Goal: Information Seeking & Learning: Compare options

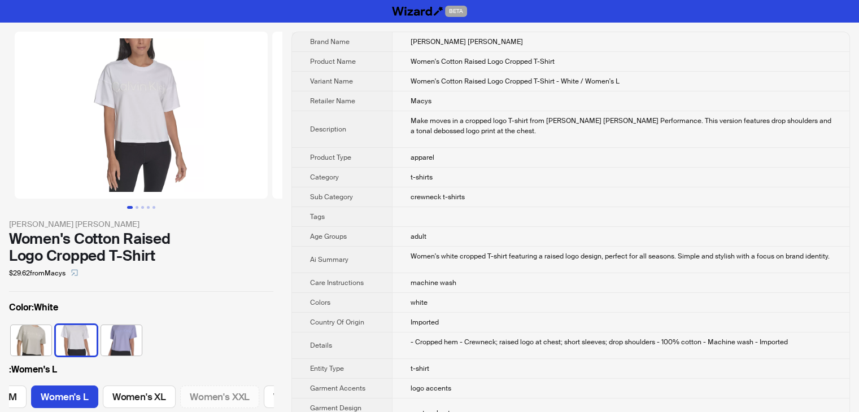
scroll to position [0, 203]
drag, startPoint x: 576, startPoint y: 60, endPoint x: 410, endPoint y: 68, distance: 166.9
click at [410, 68] on td "Women's Cotton Raised Logo Cropped T-Shirt" at bounding box center [621, 62] width 458 height 20
copy span "Women's Cotton Raised Logo Cropped T-Shirt"
click at [642, 83] on td "Women's Cotton Raised Logo Cropped T-Shirt - White / Women's L" at bounding box center [621, 82] width 458 height 20
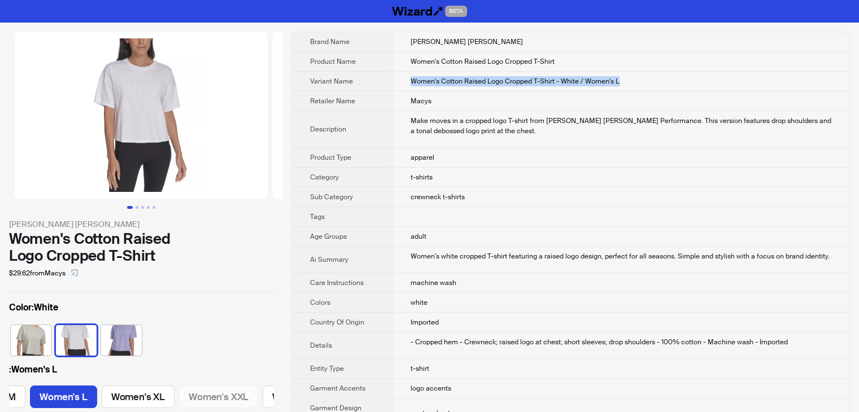
drag, startPoint x: 640, startPoint y: 82, endPoint x: 406, endPoint y: 89, distance: 234.0
click at [406, 89] on td "Women's Cotton Raised Logo Cropped T-Shirt - White / Women's L" at bounding box center [621, 82] width 458 height 20
copy span "Women's Cotton Raised Logo Cropped T-Shirt - White / Women's L"
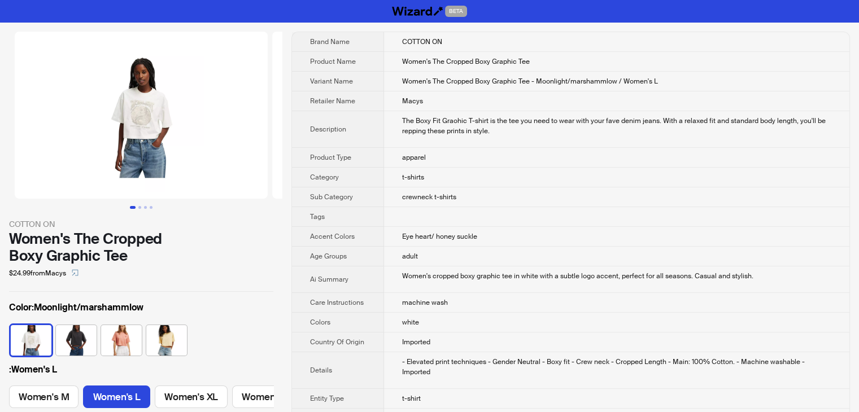
scroll to position [0, 54]
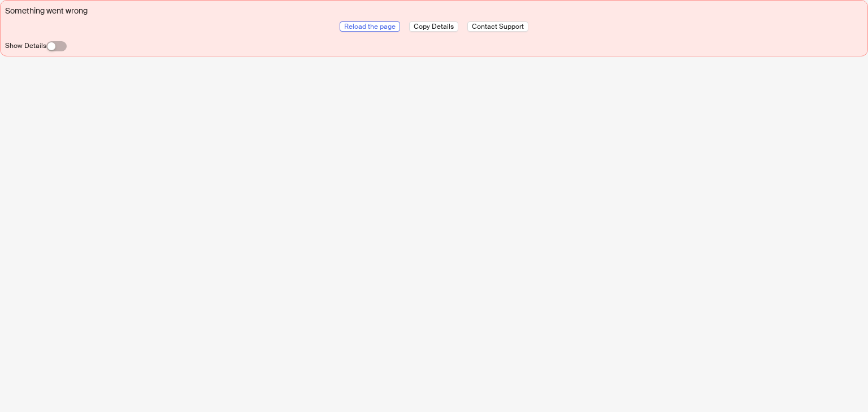
click at [348, 28] on span "Reload the page" at bounding box center [369, 26] width 51 height 9
click at [377, 23] on span "Reload the page" at bounding box center [369, 26] width 51 height 9
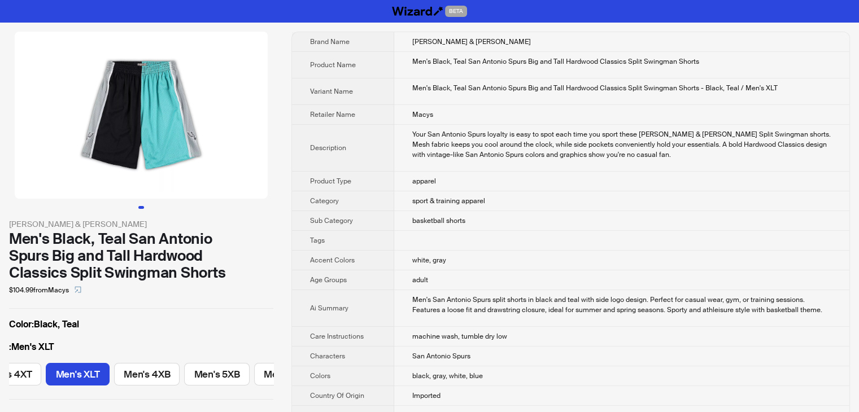
scroll to position [0, 186]
click at [809, 189] on td "apparel" at bounding box center [621, 182] width 455 height 20
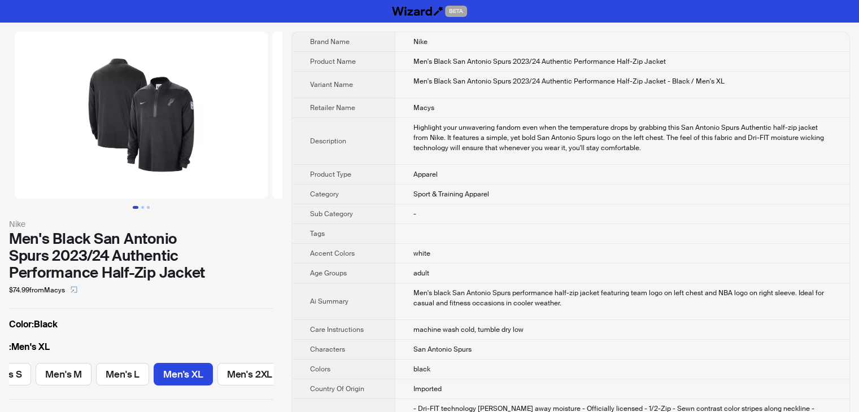
scroll to position [0, 97]
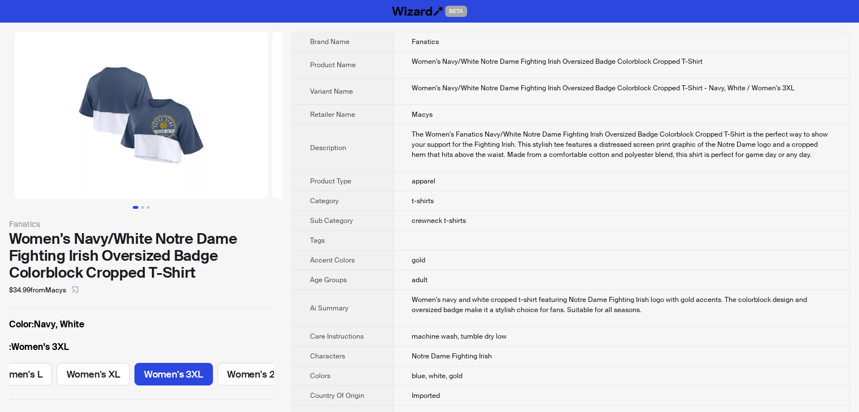
scroll to position [0, 185]
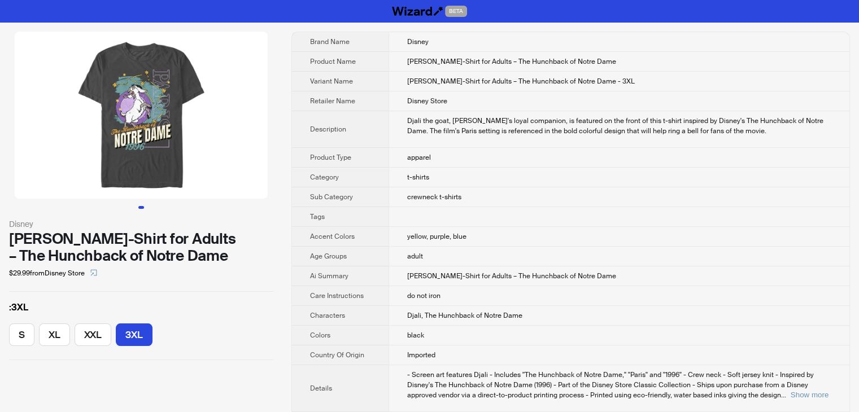
scroll to position [574, 0]
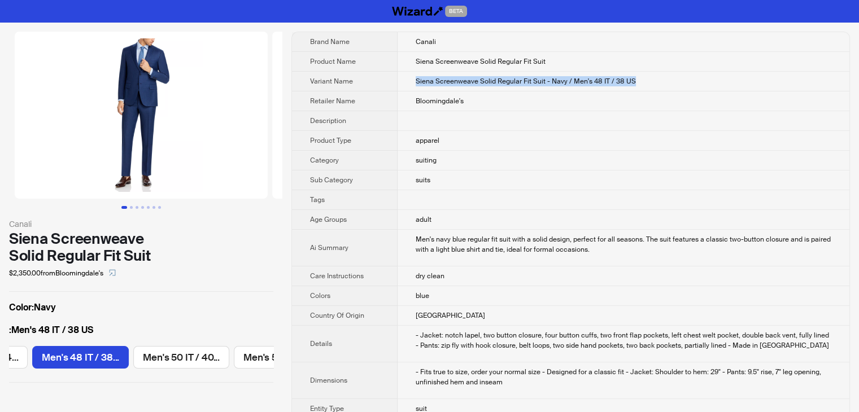
drag, startPoint x: 651, startPoint y: 80, endPoint x: 409, endPoint y: 77, distance: 242.4
click at [409, 77] on td "Siena Screenweave Solid Regular Fit Suit - Navy / Men's 48 IT / 38 US" at bounding box center [624, 82] width 452 height 20
copy span "Siena Screenweave Solid Regular Fit Suit - Navy / Men's 48 IT / 38 US"
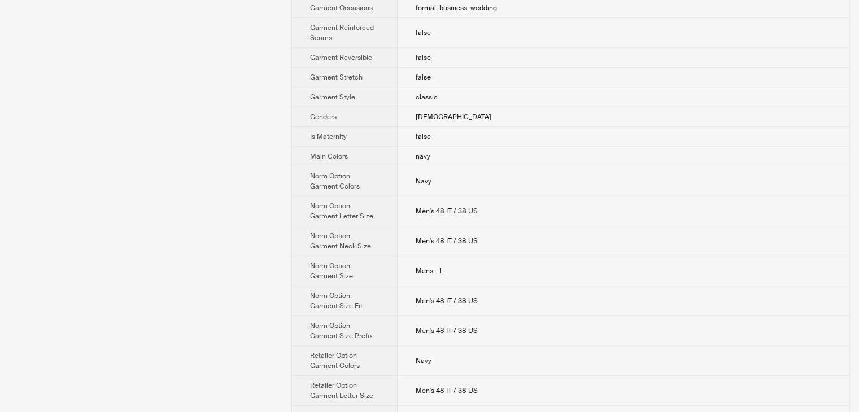
scroll to position [678, 0]
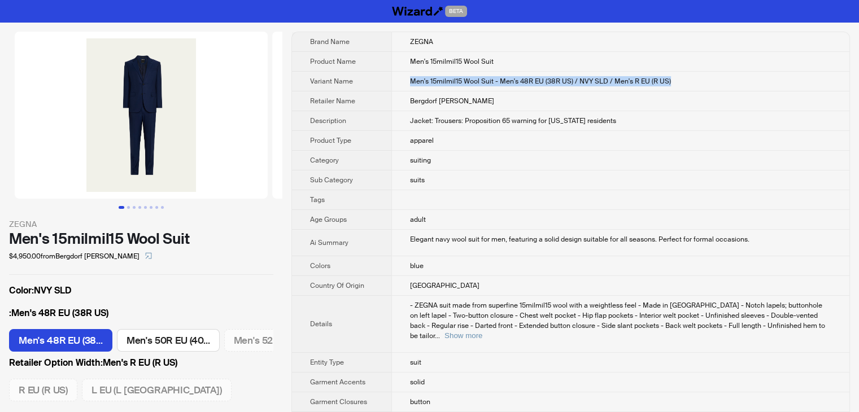
drag, startPoint x: 692, startPoint y: 76, endPoint x: 402, endPoint y: 88, distance: 290.7
click at [402, 88] on td "Men's 15milmil15 Wool Suit - Men's 48R EU (38R US) / NVY SLD / Men's R EU (R US)" at bounding box center [621, 82] width 458 height 20
copy span "Men's 15milmil15 Wool Suit - Men's 48R EU (38R US) / NVY SLD / Men's R EU (R US)"
click at [544, 168] on td "suiting" at bounding box center [621, 161] width 458 height 20
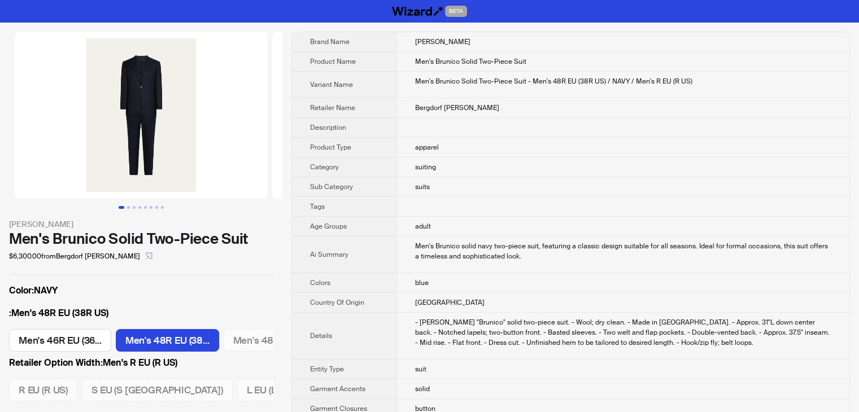
scroll to position [0, 90]
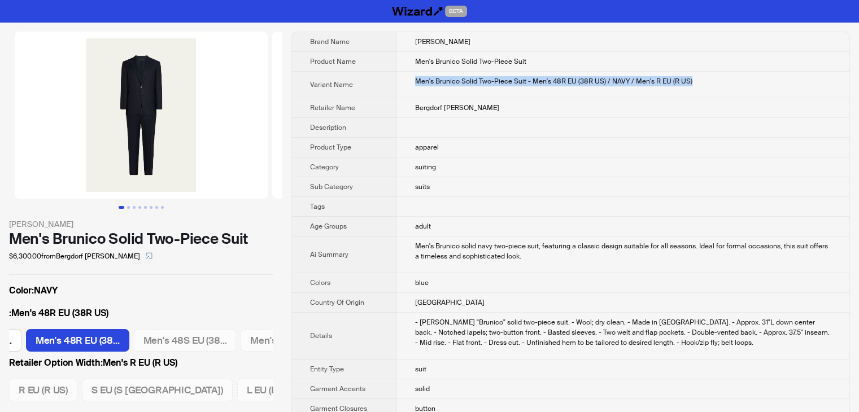
drag, startPoint x: 0, startPoint y: 0, endPoint x: 412, endPoint y: 93, distance: 422.9
click at [412, 93] on td "Men's Brunico Solid Two-Piece Suit - Men's 48R EU (38R US) / NAVY / Men's R EU …" at bounding box center [623, 85] width 453 height 27
copy div "Men's Brunico Solid Two-Piece Suit - Men's 48R EU (38R US) / NAVY / Men's R EU …"
click at [598, 126] on td at bounding box center [623, 128] width 453 height 20
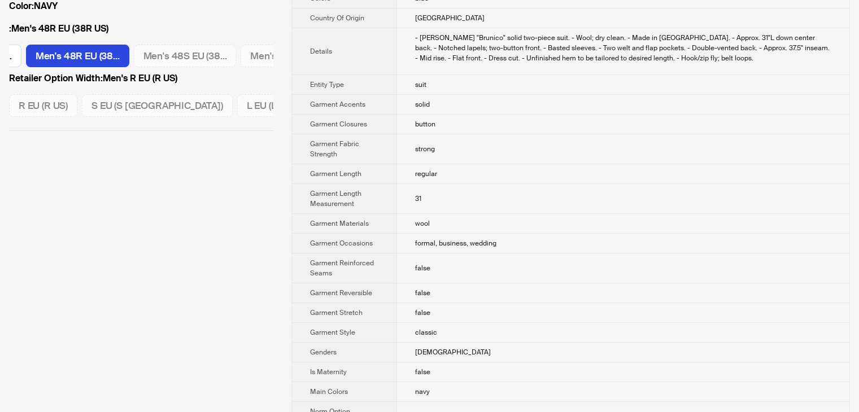
scroll to position [283, 0]
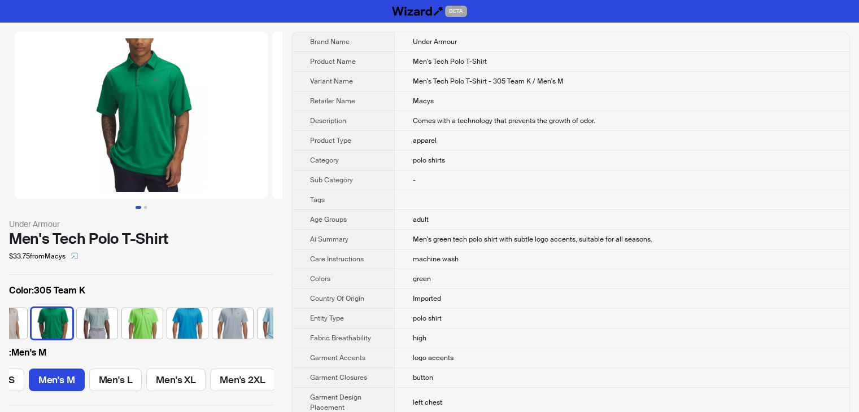
scroll to position [0, 526]
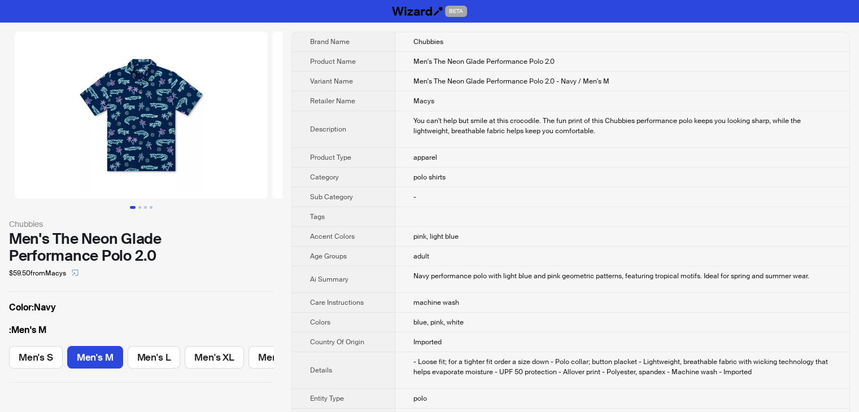
scroll to position [0, 34]
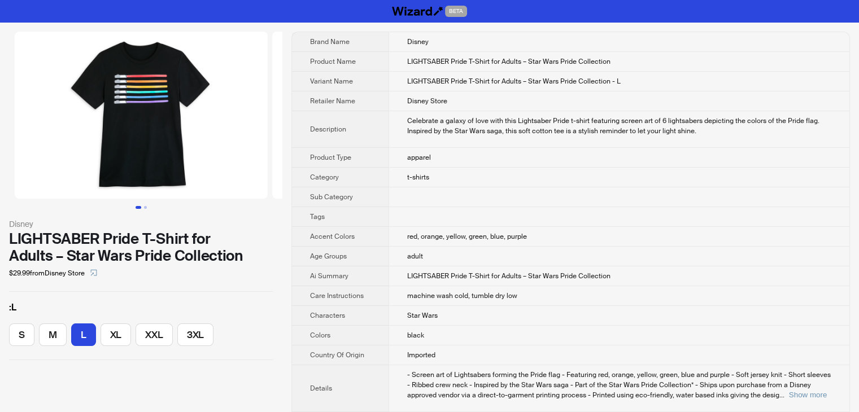
scroll to position [634, 0]
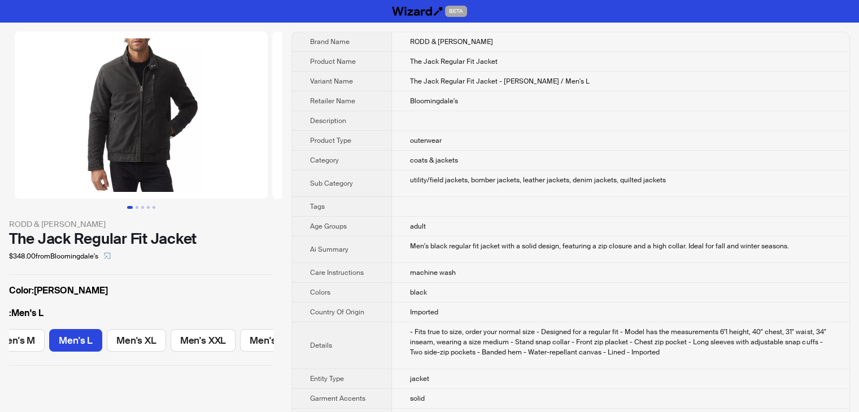
scroll to position [0, 162]
click at [565, 80] on td "The Jack Regular Fit Jacket - [PERSON_NAME] / Men's L" at bounding box center [621, 82] width 458 height 20
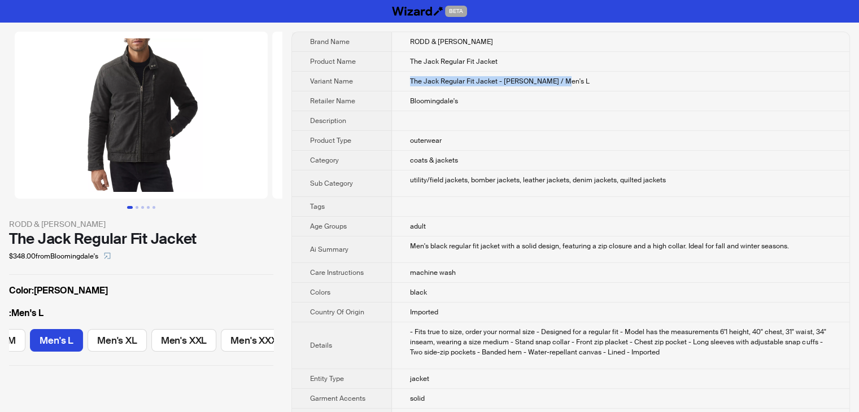
drag, startPoint x: 579, startPoint y: 80, endPoint x: 385, endPoint y: 73, distance: 193.9
click at [385, 73] on tr "Variant Name The Jack Regular Fit Jacket - [PERSON_NAME] / Men's L" at bounding box center [571, 82] width 558 height 20
copy tr "The Jack Regular Fit Jacket - [PERSON_NAME] / Men's L"
click at [549, 95] on td "Bloomingdale's" at bounding box center [621, 102] width 458 height 20
click at [576, 73] on td "The Jack Regular Fit Jacket - [PERSON_NAME] / Men's L" at bounding box center [621, 82] width 458 height 20
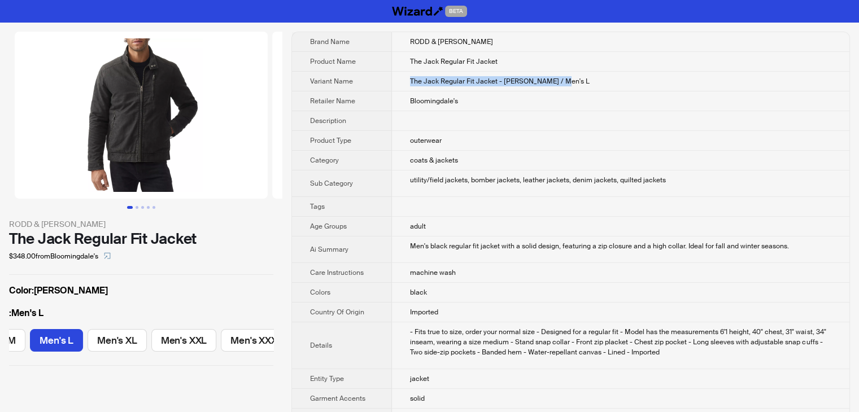
drag, startPoint x: 576, startPoint y: 81, endPoint x: 397, endPoint y: 81, distance: 179.1
click at [397, 81] on td "The Jack Regular Fit Jacket - [PERSON_NAME] / Men's L" at bounding box center [621, 82] width 458 height 20
copy span "The Jack Regular Fit Jacket - [PERSON_NAME] / Men's L"
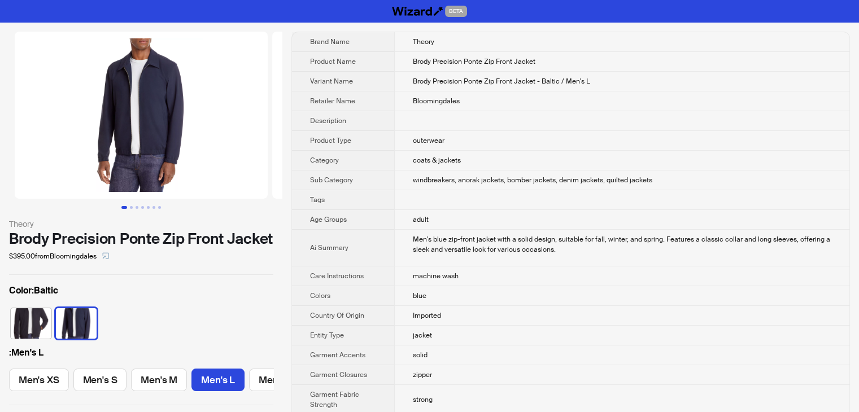
scroll to position [0, 98]
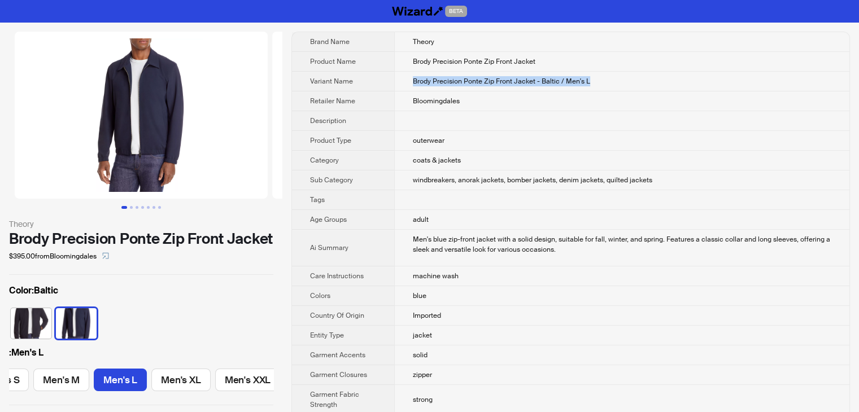
drag, startPoint x: 601, startPoint y: 84, endPoint x: 394, endPoint y: 73, distance: 206.6
click at [394, 73] on td "Brody Precision Ponte Zip Front Jacket - Baltic / Men's L" at bounding box center [621, 82] width 455 height 20
copy span "Brody Precision Ponte Zip Front Jacket - Baltic / Men's L"
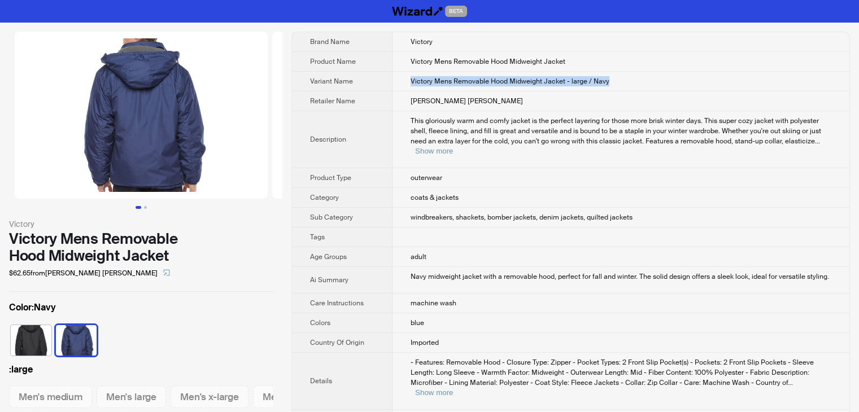
drag, startPoint x: 589, startPoint y: 82, endPoint x: 366, endPoint y: 85, distance: 223.2
click at [366, 85] on tr "Variant Name Victory Mens Removable Hood Midweight Jacket - large / Navy" at bounding box center [571, 82] width 558 height 20
copy tr "Victory Mens Removable Hood Midweight Jacket - large / Navy"
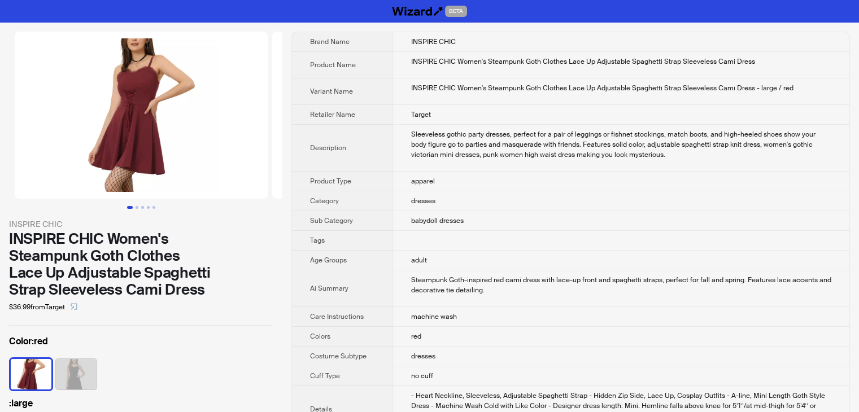
click at [768, 64] on div "INSPIRE CHIC Women's Steampunk Goth Clothes Lace Up Adjustable Spaghetti Strap …" at bounding box center [621, 62] width 420 height 10
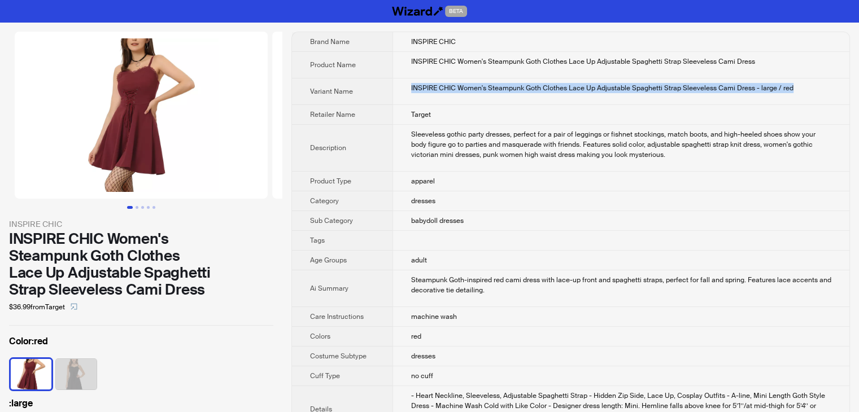
drag, startPoint x: 821, startPoint y: 89, endPoint x: 389, endPoint y: 95, distance: 431.7
click at [389, 95] on tr "Variant Name INSPIRE CHIC Women's Steampunk Goth Clothes Lace Up Adjustable Spa…" at bounding box center [571, 92] width 558 height 27
copy tr "INSPIRE CHIC Women's Steampunk Goth Clothes Lace Up Adjustable Spaghetti Strap …"
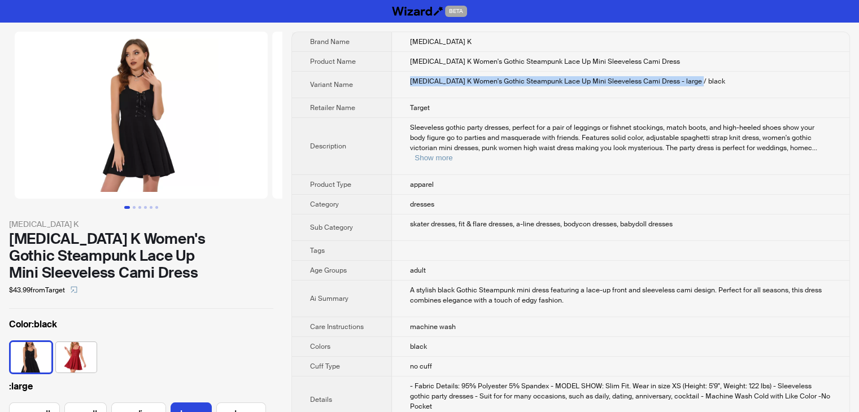
drag, startPoint x: 718, startPoint y: 81, endPoint x: 384, endPoint y: 81, distance: 333.9
click at [384, 81] on tr "Variant Name Allegra K Women's Gothic Steampunk Lace Up Mini Sleeveless Cami Dr…" at bounding box center [571, 85] width 558 height 27
copy tr "Allegra K Women's Gothic Steampunk Lace Up Mini Sleeveless Cami Dress - large /…"
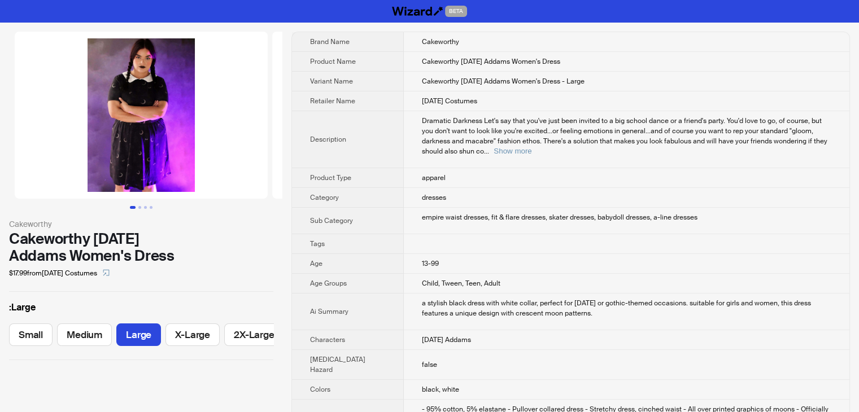
scroll to position [0, 2]
drag, startPoint x: 605, startPoint y: 82, endPoint x: 359, endPoint y: 82, distance: 245.8
click at [359, 82] on tr "Variant Name [PERSON_NAME] [DATE] Addams Women's Dress - Large" at bounding box center [571, 82] width 558 height 20
copy tr "Cakeworthy [DATE] Addams Women's Dress - Large"
click at [141, 206] on button "Go to slide 2" at bounding box center [139, 207] width 3 height 3
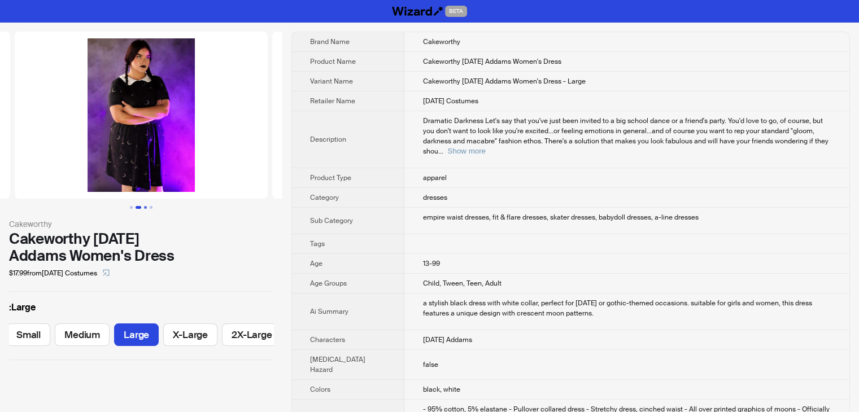
click at [145, 206] on button "Go to slide 3" at bounding box center [145, 207] width 3 height 3
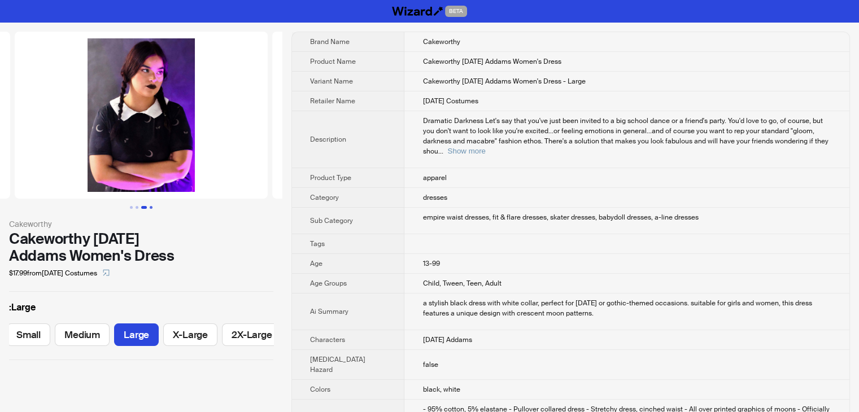
click at [151, 206] on button "Go to slide 4" at bounding box center [151, 207] width 3 height 3
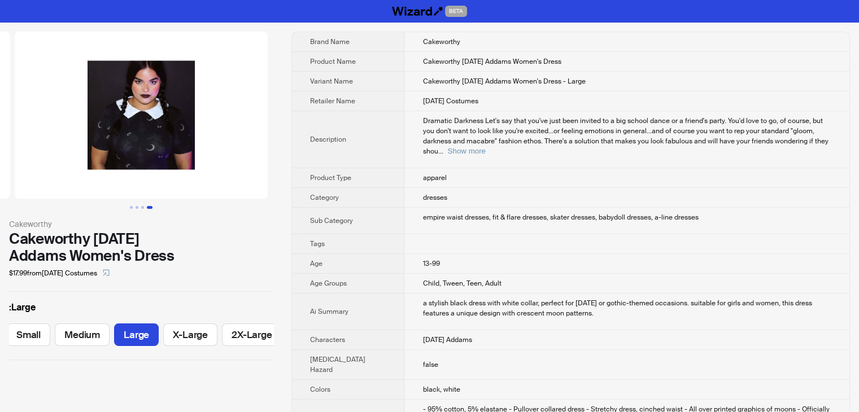
drag, startPoint x: 598, startPoint y: 80, endPoint x: 398, endPoint y: 84, distance: 200.1
click at [405, 83] on td "Cakeworthy Wednesday Addams Women's Dress - Large" at bounding box center [627, 82] width 445 height 20
copy span "Cakeworthy Wednesday Addams Women's Dress - Large"
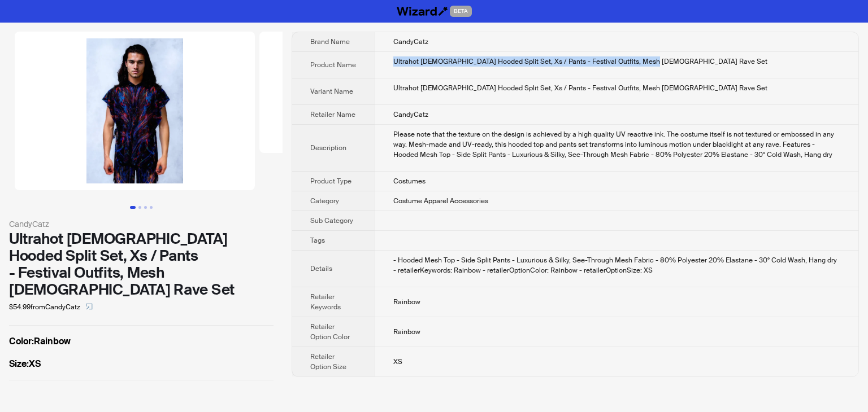
drag, startPoint x: 659, startPoint y: 58, endPoint x: 362, endPoint y: 58, distance: 297.2
click at [362, 58] on tr "Product Name Ultrahot [DEMOGRAPHIC_DATA] Hooded Split Set, Xs / Pants - Festiva…" at bounding box center [575, 65] width 566 height 27
copy tr "Ultrahot [DEMOGRAPHIC_DATA] Hooded Split Set, Xs / Pants - Festival Outfits, Me…"
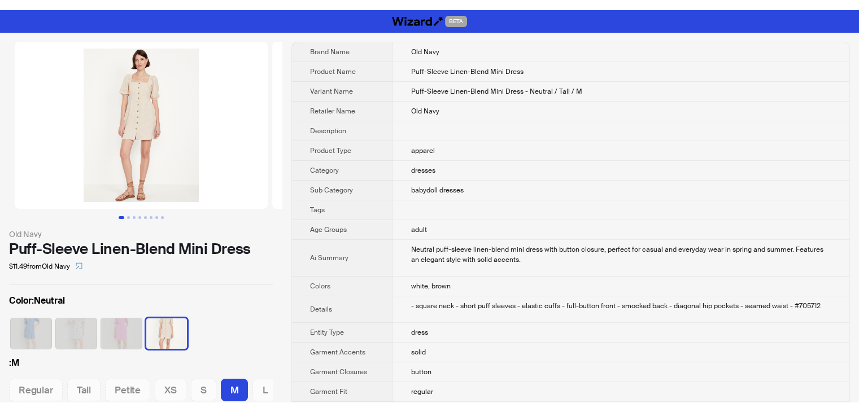
scroll to position [0, 180]
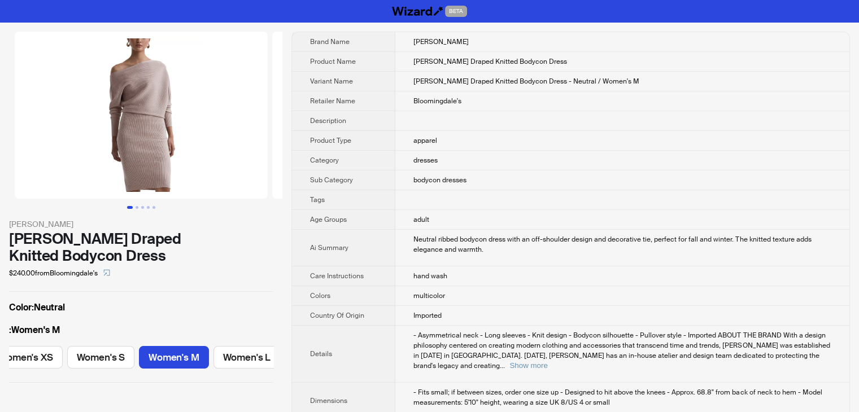
scroll to position [0, 99]
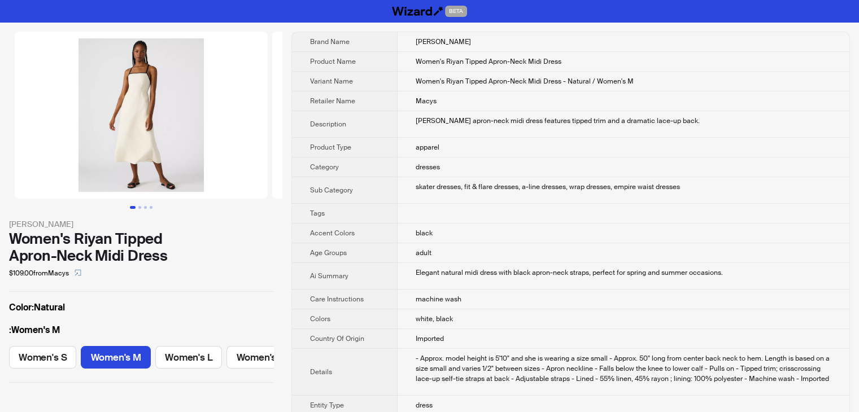
scroll to position [0, 22]
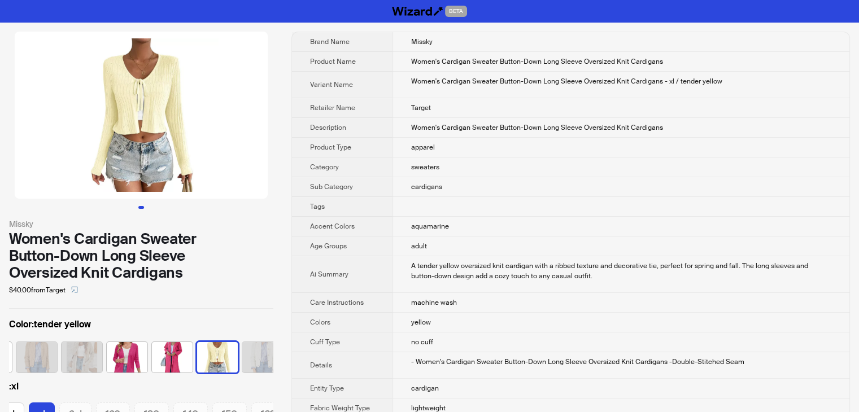
scroll to position [0, 278]
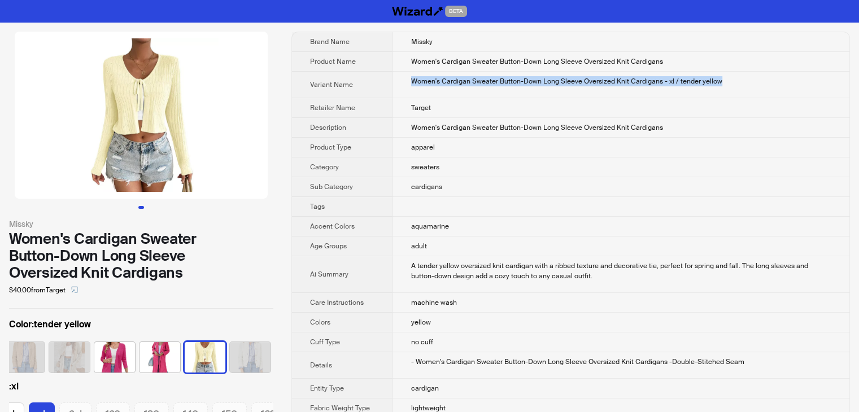
drag, startPoint x: 736, startPoint y: 81, endPoint x: 385, endPoint y: 81, distance: 351.5
click at [385, 81] on tr "Variant Name Women's Cardigan Sweater Button-Down Long Sleeve Oversized Knit Ca…" at bounding box center [571, 85] width 558 height 27
copy tr "Women's Cardigan Sweater Button-Down Long Sleeve Oversized Knit Cardigans - xl …"
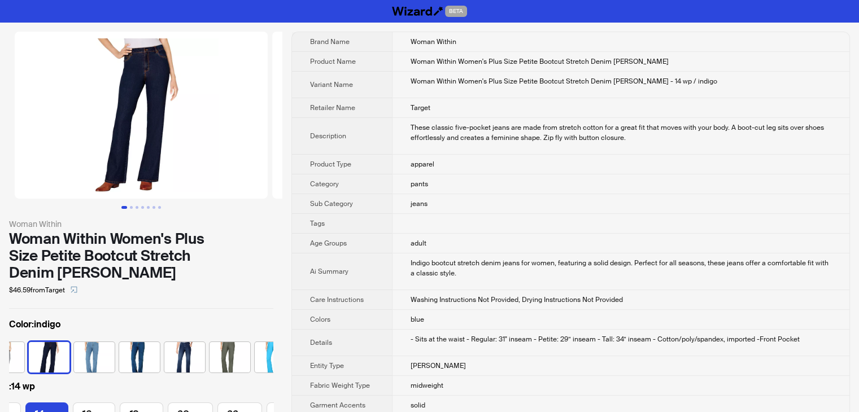
scroll to position [0, 164]
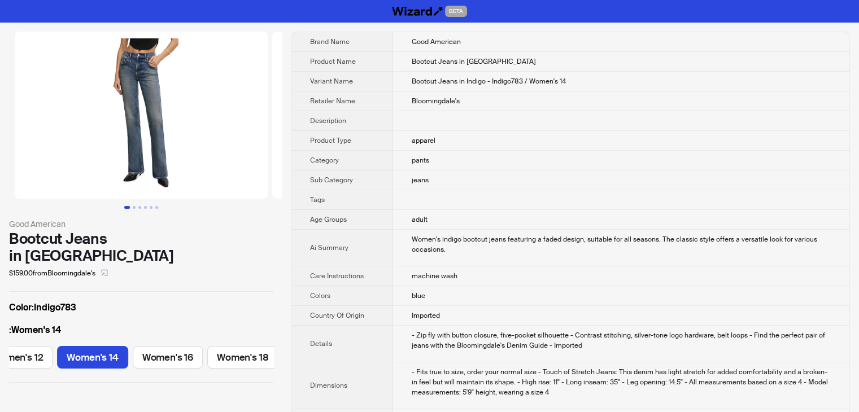
scroll to position [0, 559]
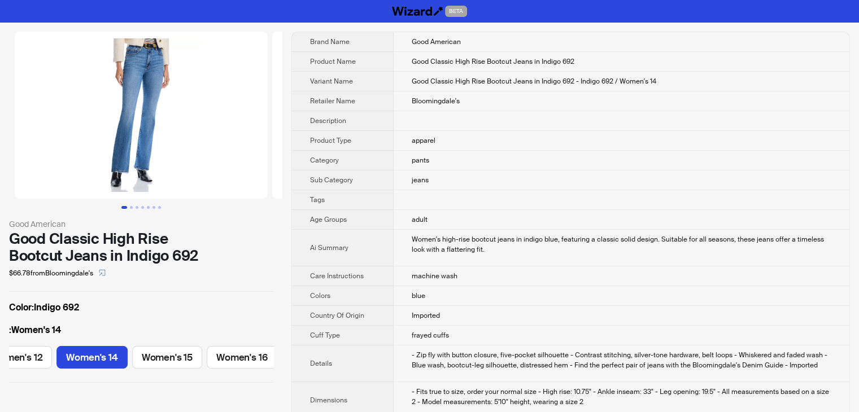
scroll to position [0, 559]
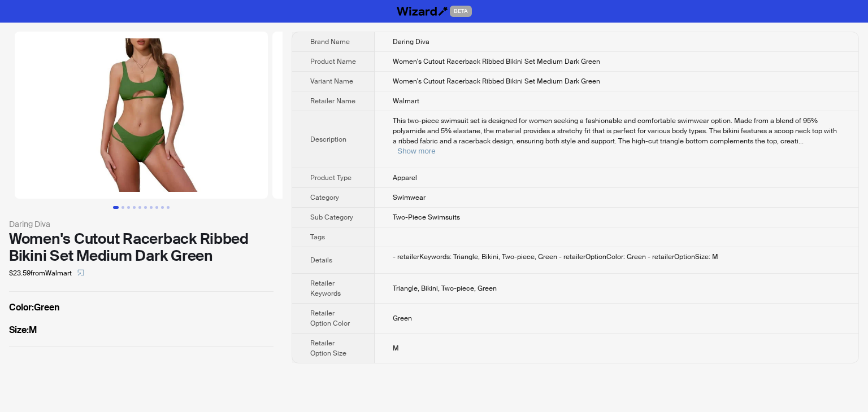
click at [162, 151] on img at bounding box center [141, 115] width 253 height 167
click at [174, 128] on img at bounding box center [141, 115] width 253 height 167
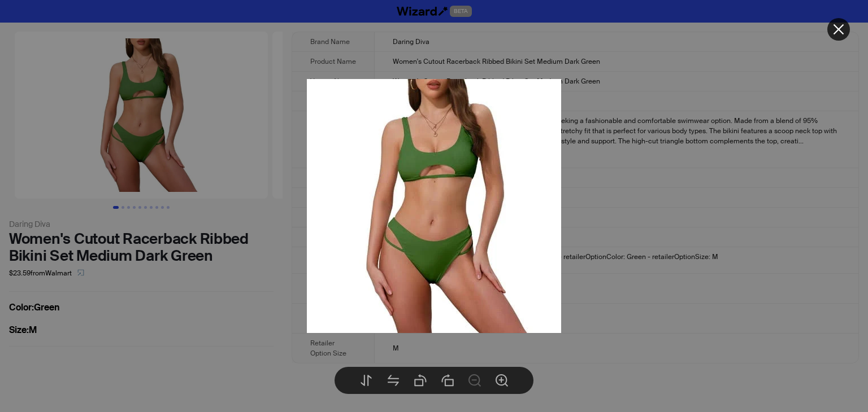
click at [167, 169] on div at bounding box center [434, 206] width 868 height 412
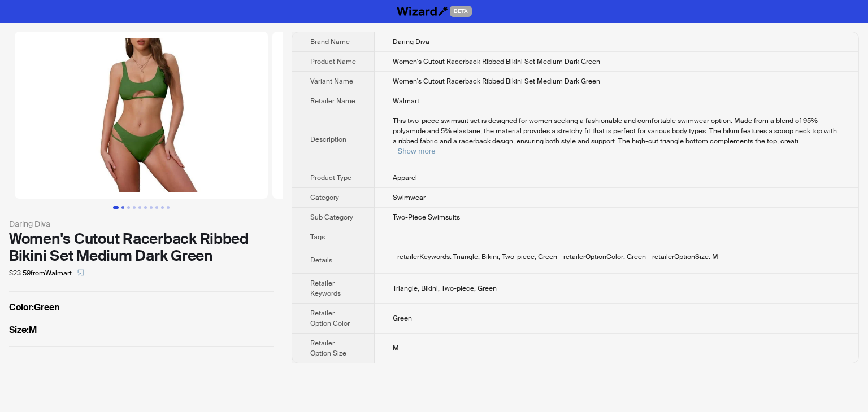
click at [121, 206] on button "Go to slide 2" at bounding box center [122, 207] width 3 height 3
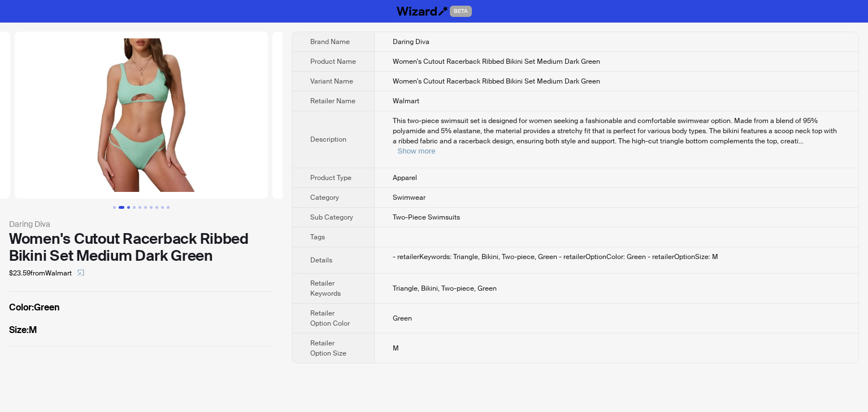
click at [128, 206] on button "Go to slide 3" at bounding box center [128, 207] width 3 height 3
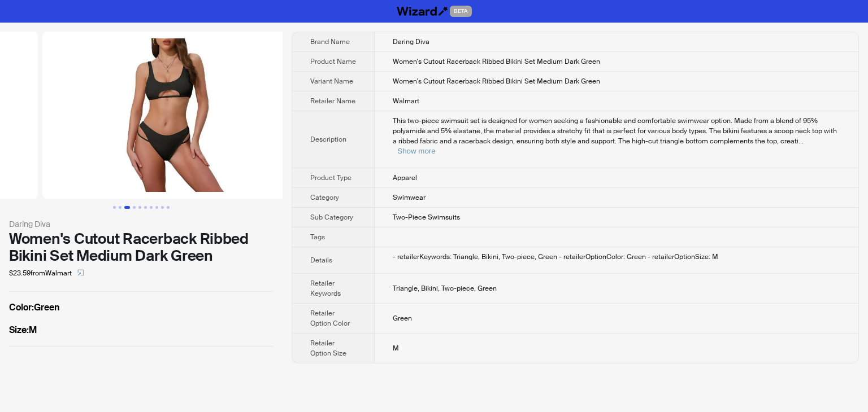
scroll to position [0, 515]
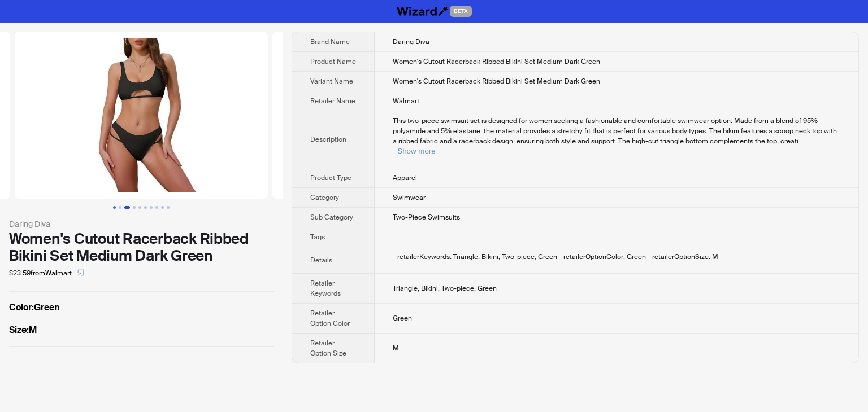
click at [115, 206] on button "Go to slide 1" at bounding box center [114, 207] width 3 height 3
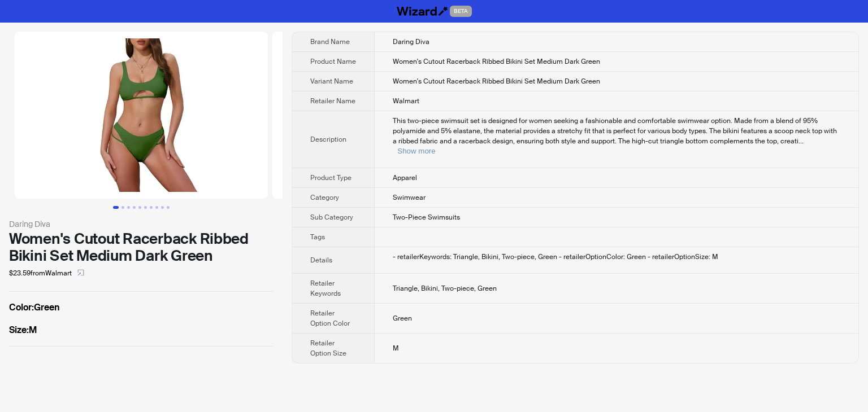
click at [200, 123] on img at bounding box center [141, 115] width 253 height 167
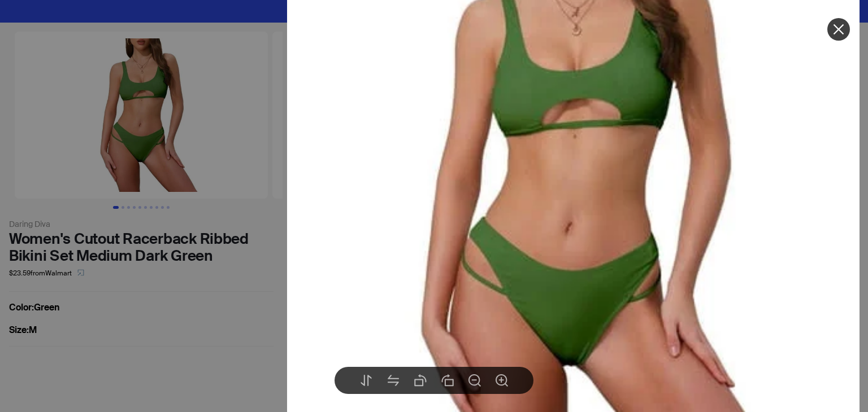
drag, startPoint x: 405, startPoint y: 217, endPoint x: 678, endPoint y: 180, distance: 275.4
click at [678, 180] on img at bounding box center [573, 191] width 572 height 572
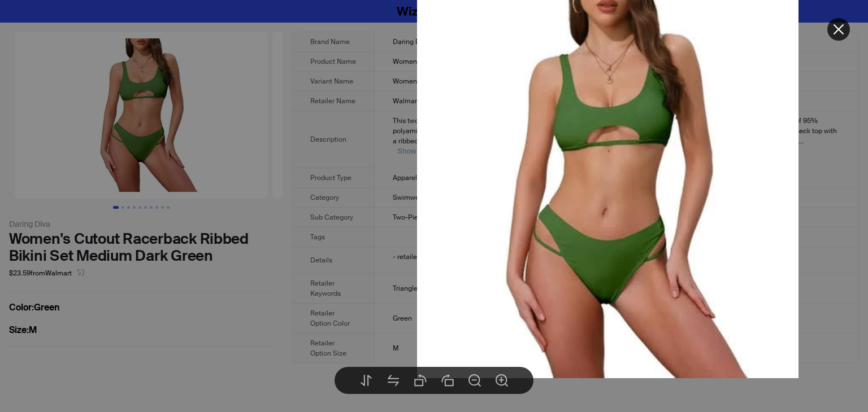
click at [839, 23] on icon "close" at bounding box center [839, 30] width 14 height 14
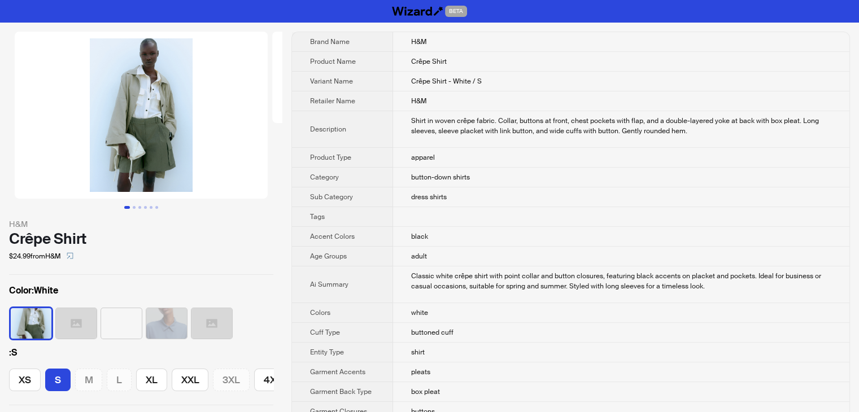
scroll to position [0, 14]
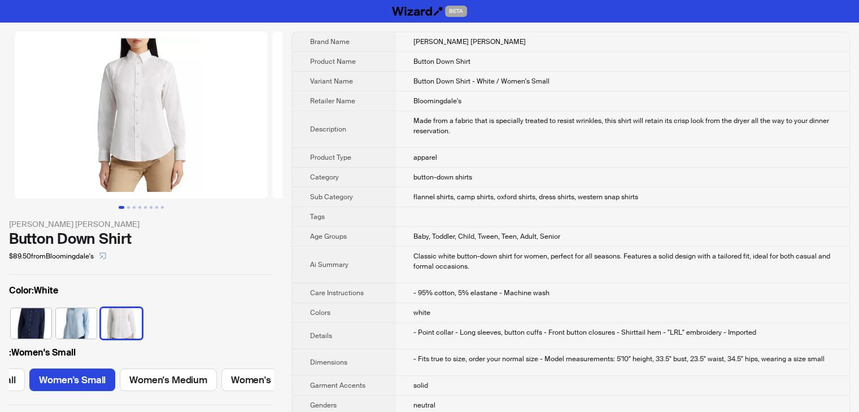
scroll to position [0, 79]
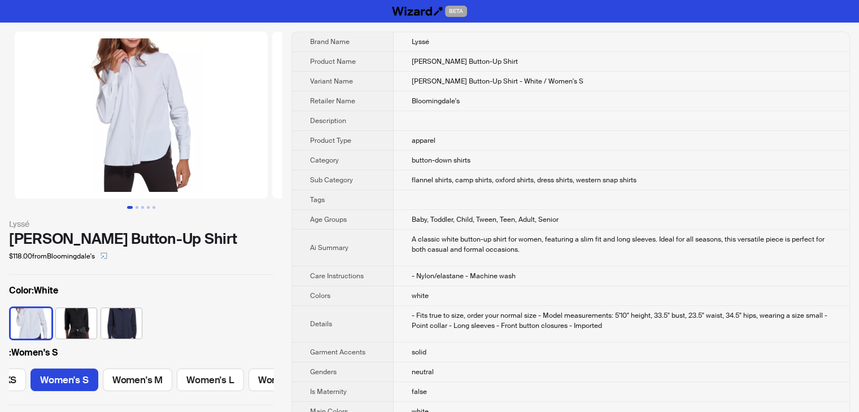
scroll to position [0, 59]
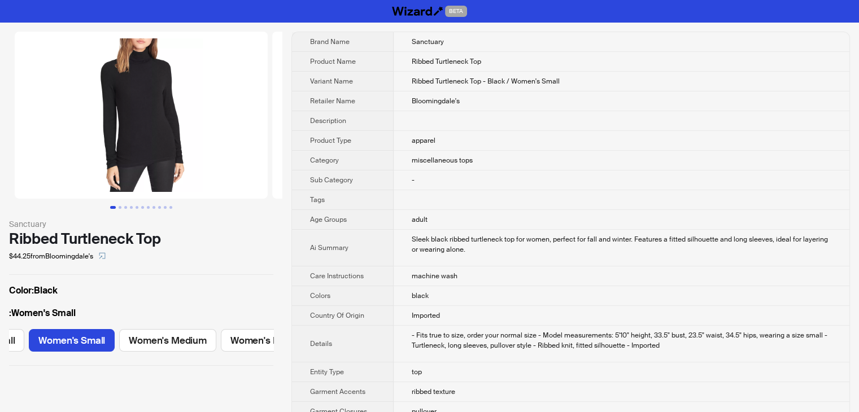
scroll to position [0, 79]
click at [609, 86] on td "Ribbed Turtleneck Top - Black / Women's Small" at bounding box center [622, 82] width 456 height 20
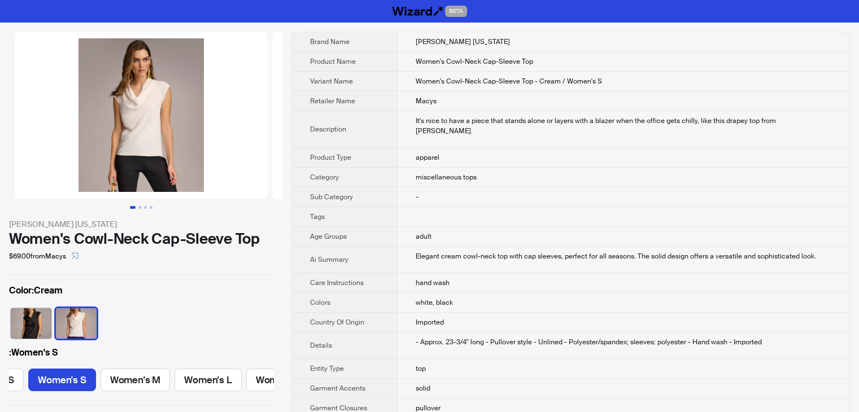
scroll to position [0, 59]
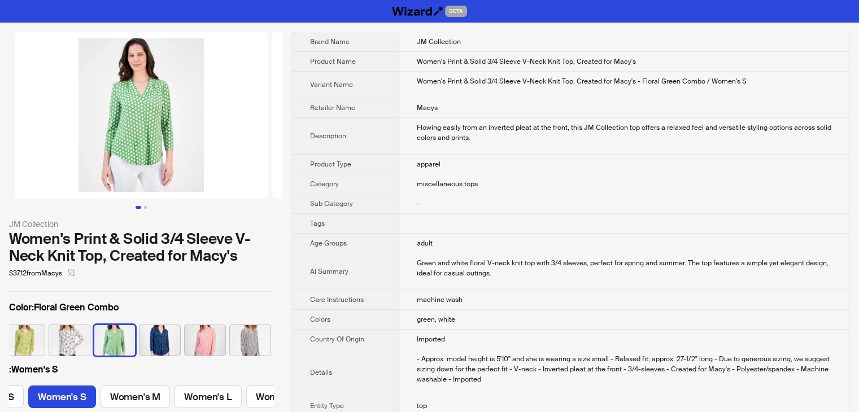
click at [628, 86] on td "Women's Print & Solid 3/4 Sleeve V-Neck Knit Top, Created for Macy's - Floral G…" at bounding box center [623, 85] width 451 height 27
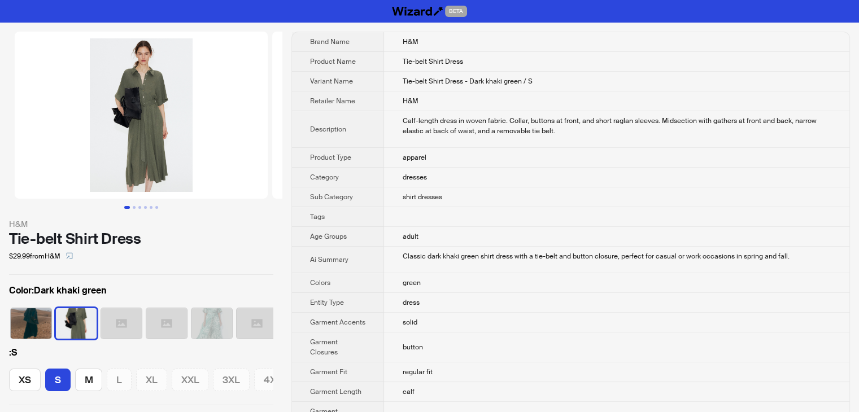
scroll to position [0, 29]
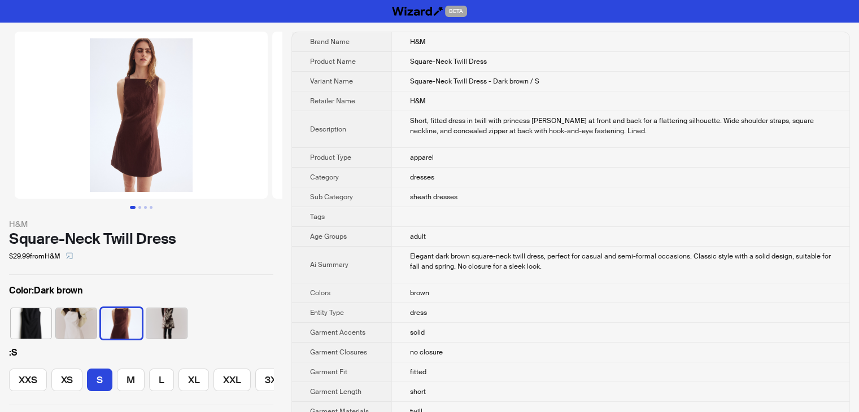
scroll to position [0, 57]
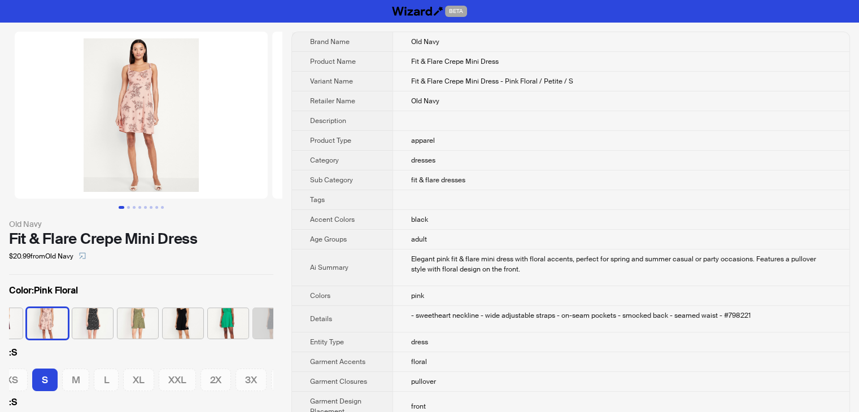
scroll to position [0, 159]
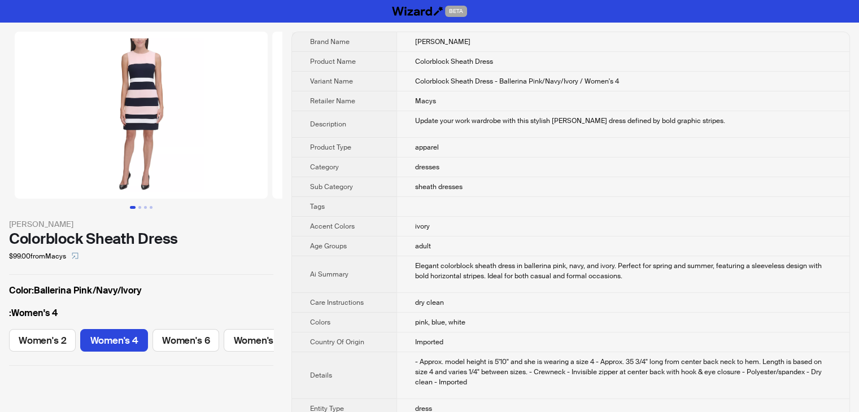
scroll to position [0, 52]
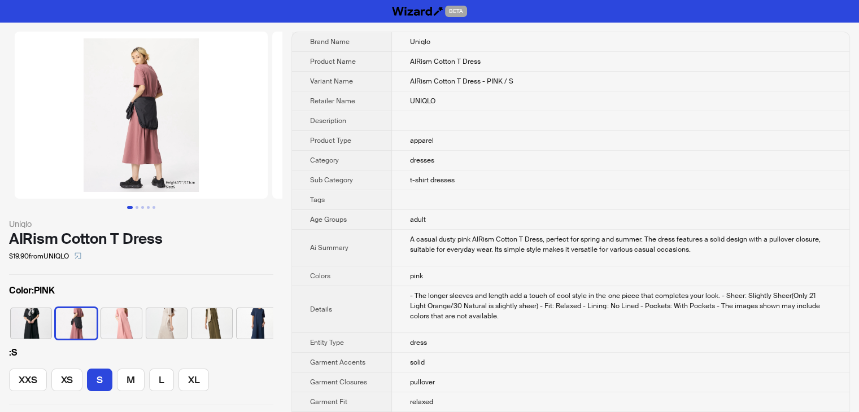
scroll to position [0, 7]
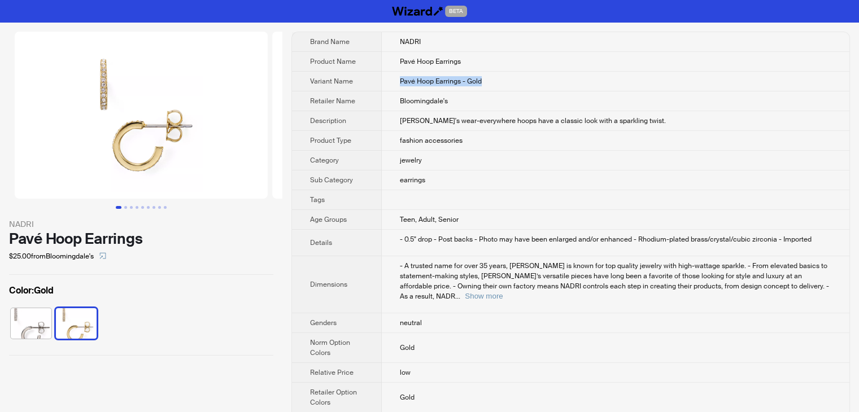
drag, startPoint x: 500, startPoint y: 79, endPoint x: 376, endPoint y: 81, distance: 123.8
click at [376, 81] on tr "Variant Name Pavé Hoop Earrings - Gold" at bounding box center [571, 82] width 558 height 20
copy tr "Pavé Hoop Earrings - Gold"
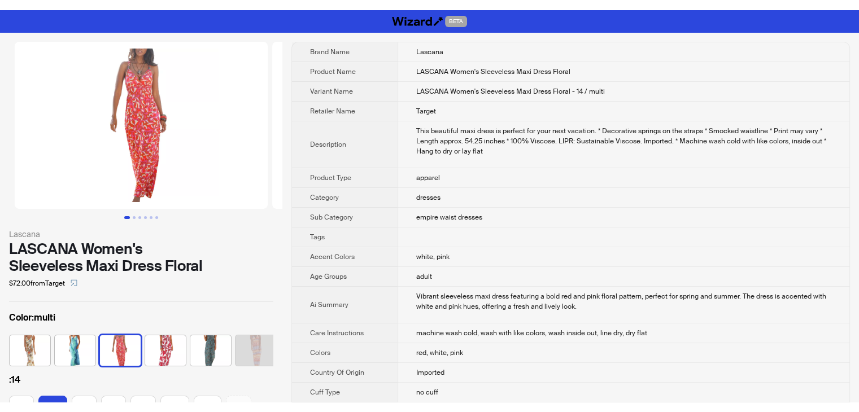
scroll to position [0, 188]
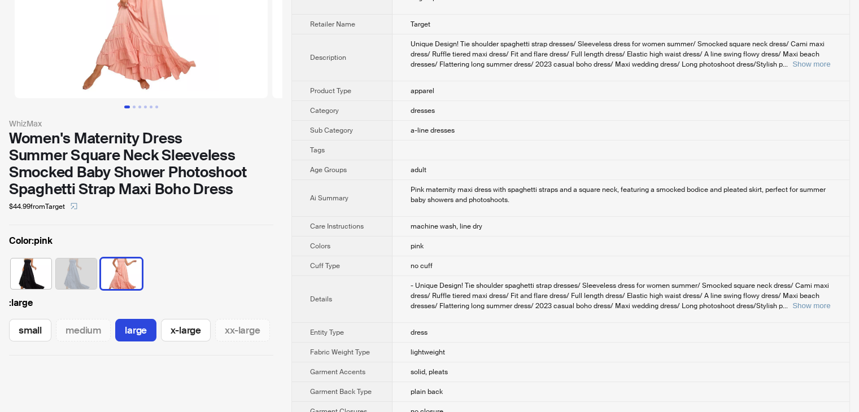
scroll to position [113, 0]
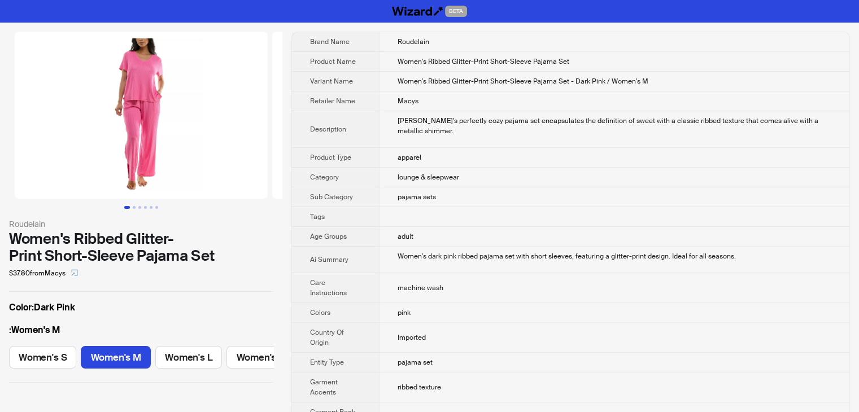
scroll to position [0, 22]
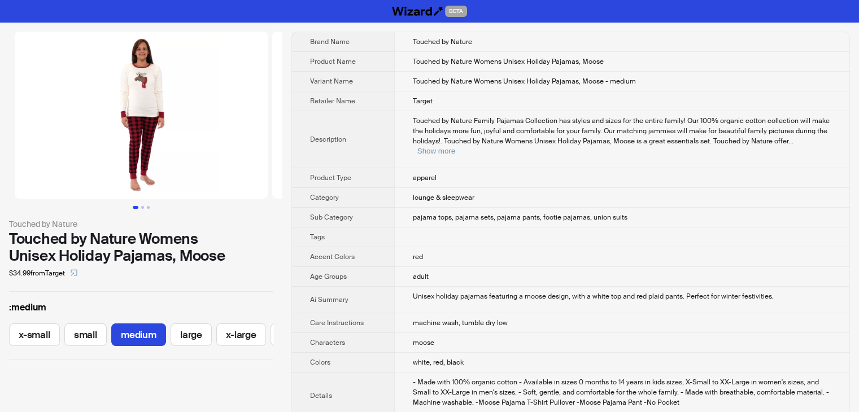
scroll to position [0, 40]
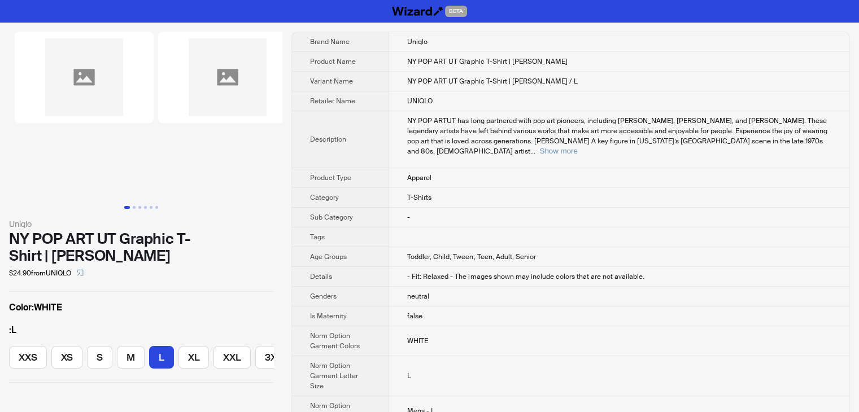
scroll to position [0, 16]
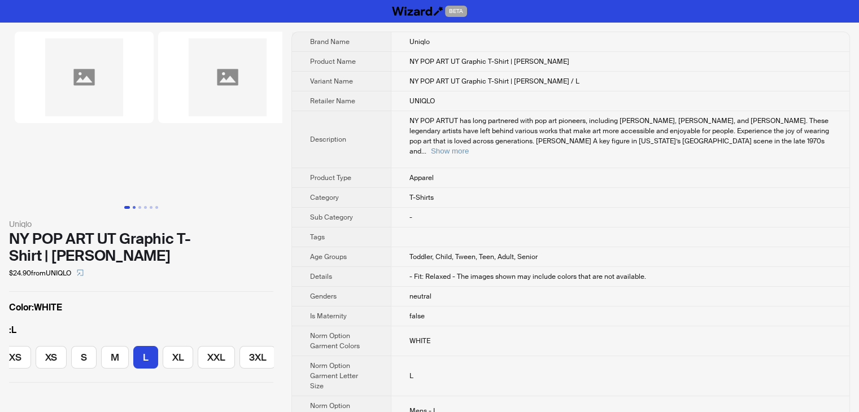
click at [133, 209] on button "Go to slide 2" at bounding box center [134, 207] width 3 height 3
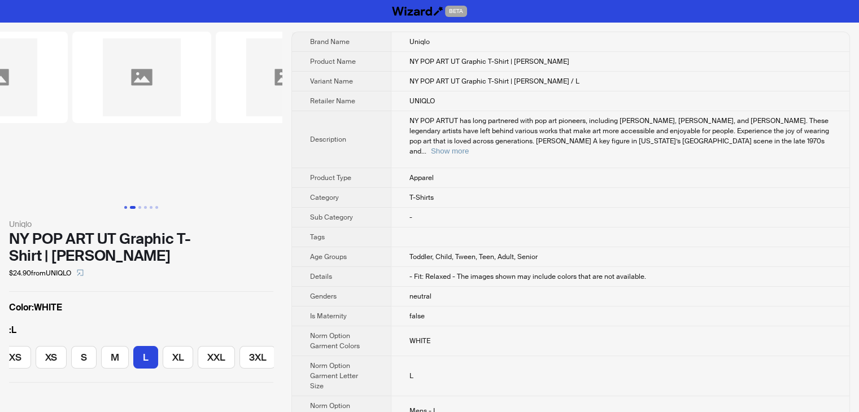
click at [125, 209] on button "Go to slide 1" at bounding box center [125, 207] width 3 height 3
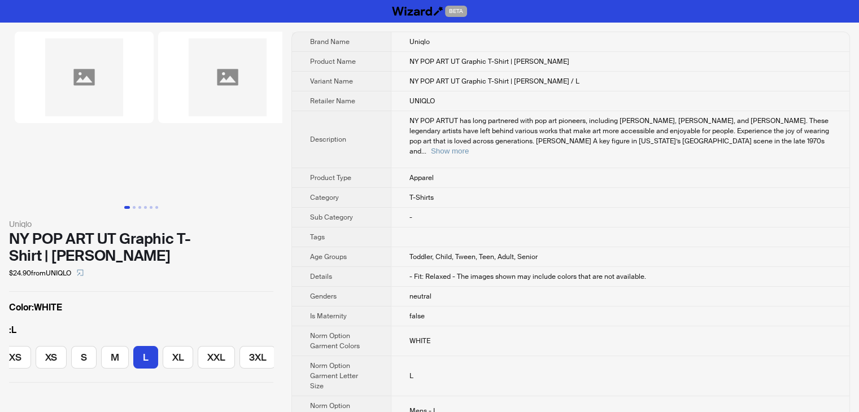
click at [154, 132] on li at bounding box center [78, 115] width 156 height 167
click at [157, 85] on li at bounding box center [228, 115] width 144 height 167
click at [95, 95] on img at bounding box center [84, 78] width 139 height 92
click at [98, 97] on img at bounding box center [84, 78] width 139 height 92
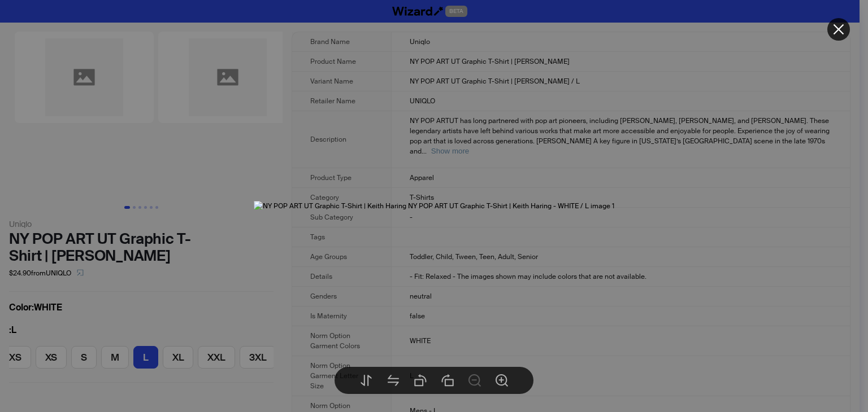
click at [839, 29] on icon "close" at bounding box center [838, 29] width 11 height 11
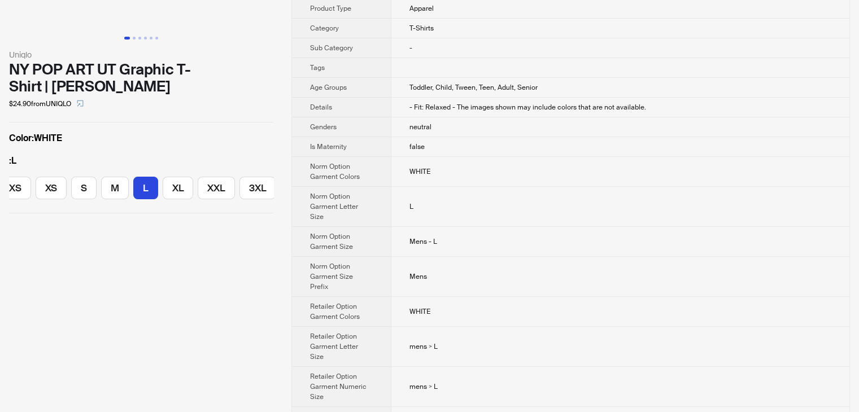
scroll to position [226, 0]
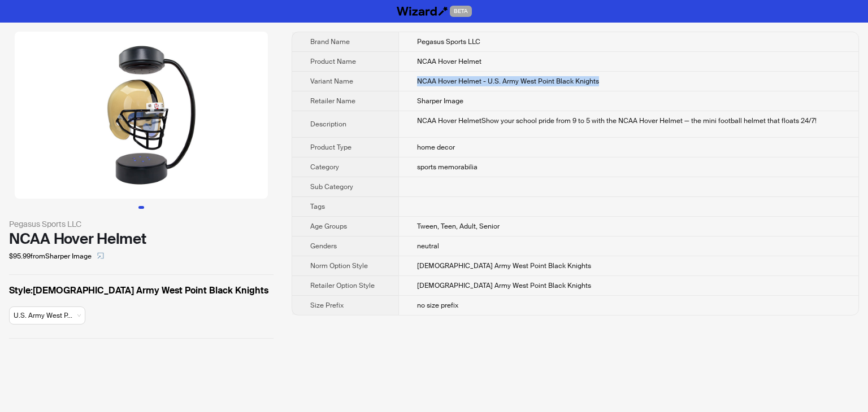
drag, startPoint x: 610, startPoint y: 77, endPoint x: 386, endPoint y: 88, distance: 224.6
click at [386, 88] on tr "Variant Name NCAA Hover Helmet - U.S. Army West Point Black Knights" at bounding box center [575, 82] width 566 height 20
copy tr "NCAA Hover Helmet - U.S. Army West Point Black Knights"
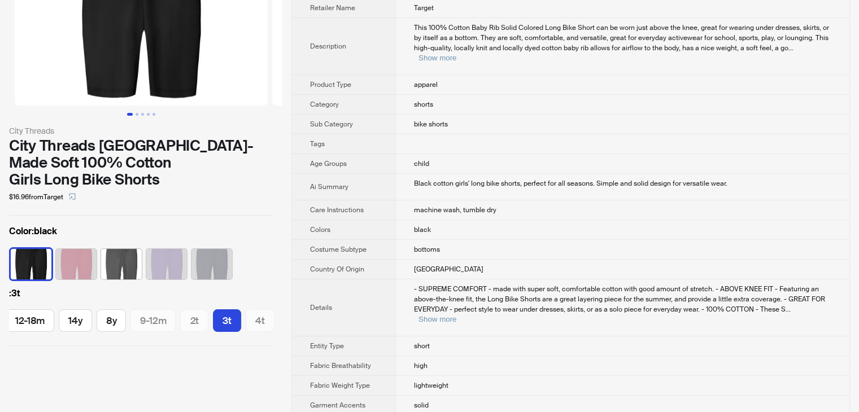
scroll to position [113, 0]
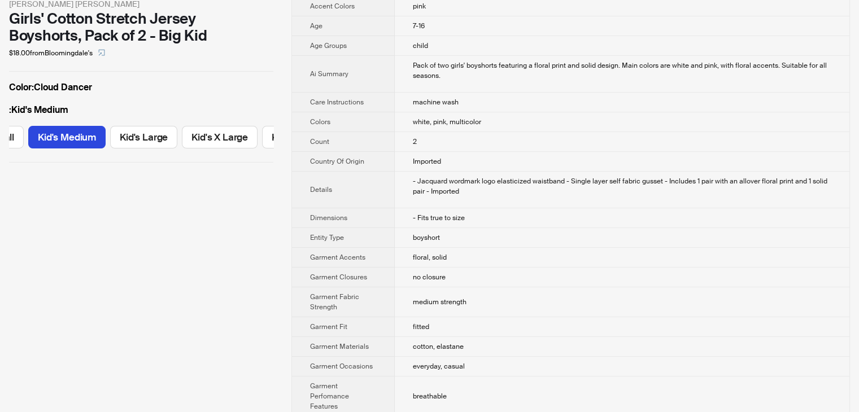
scroll to position [226, 0]
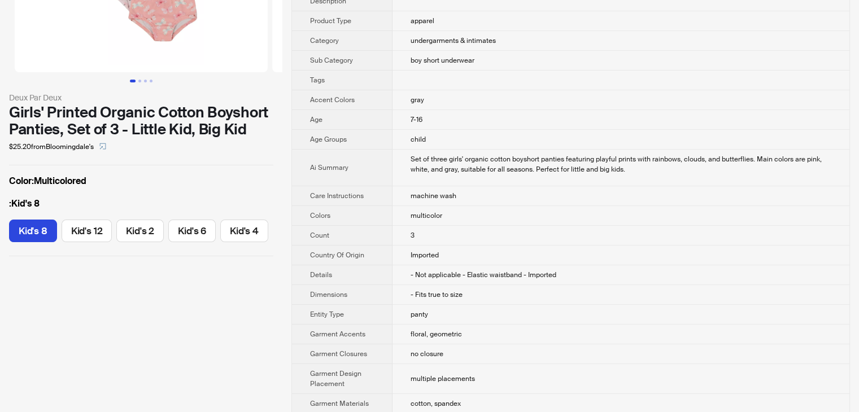
scroll to position [57, 0]
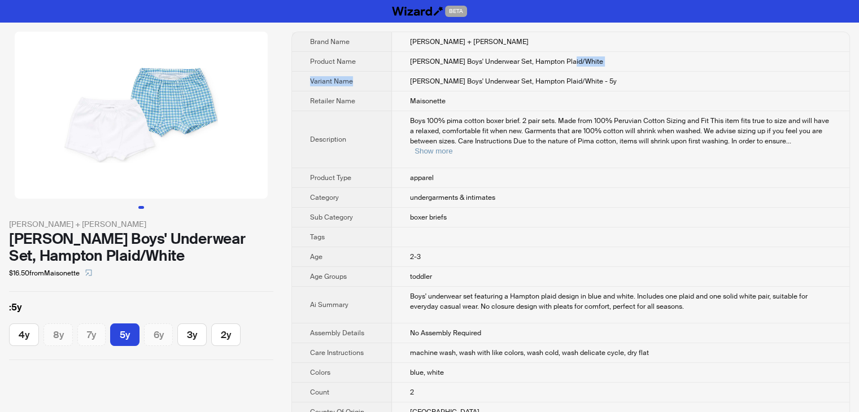
drag, startPoint x: 583, startPoint y: 63, endPoint x: 409, endPoint y: 73, distance: 173.8
drag, startPoint x: 607, startPoint y: 73, endPoint x: 590, endPoint y: 86, distance: 21.4
click at [607, 73] on td "[PERSON_NAME] Boys' Underwear Set, Hampton Plaid/White - 5y" at bounding box center [621, 82] width 458 height 20
drag, startPoint x: 598, startPoint y: 80, endPoint x: 405, endPoint y: 85, distance: 193.3
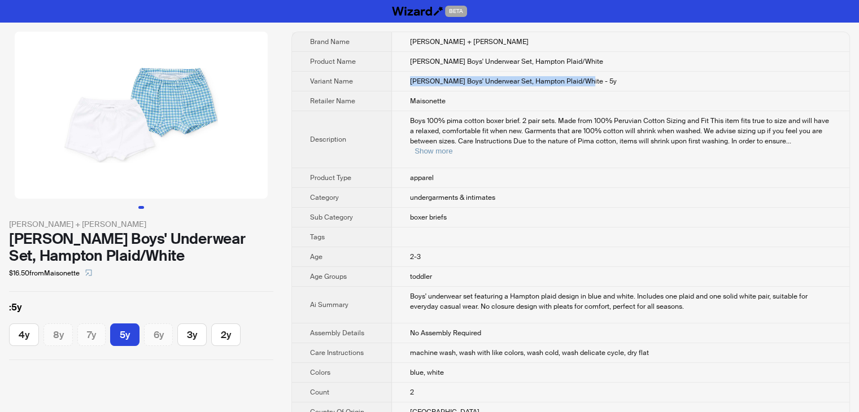
click at [405, 85] on td "[PERSON_NAME] Boys' Underwear Set, Hampton Plaid/White - 5y" at bounding box center [621, 82] width 458 height 20
copy span "[PERSON_NAME] Boys' Underwear Set, Hampton Plaid/White - 5y"
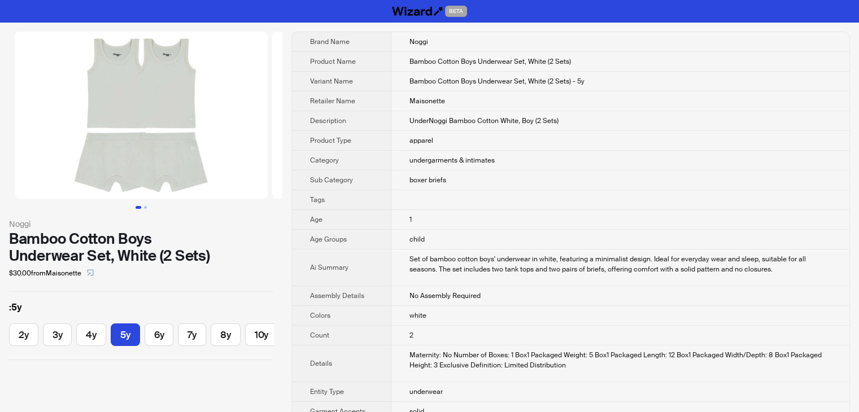
scroll to position [0, 42]
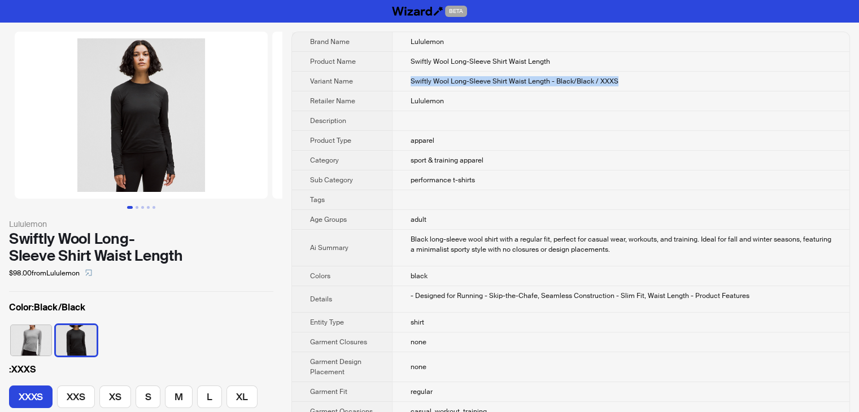
drag, startPoint x: 631, startPoint y: 84, endPoint x: 400, endPoint y: 89, distance: 230.6
click at [406, 89] on td "Swiftly Wool Long-Sleeve Shirt Waist Length - Black/Black / XXXS" at bounding box center [621, 82] width 458 height 20
copy span "Swiftly Wool Long-Sleeve Shirt Waist Length - Black/Black / XXXS"
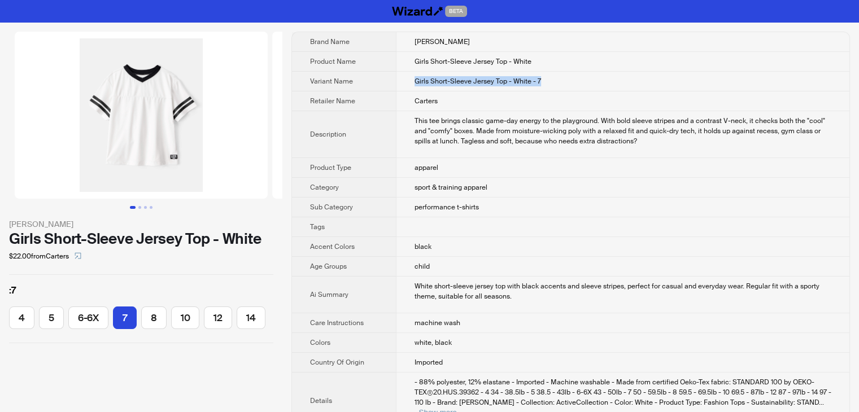
drag, startPoint x: 557, startPoint y: 80, endPoint x: 374, endPoint y: 76, distance: 183.7
click at [374, 76] on tr "Variant Name Girls Short-Sleeve Jersey Top - White - 7" at bounding box center [571, 82] width 558 height 20
copy tr "Girls Short-Sleeve Jersey Top - White - 7"
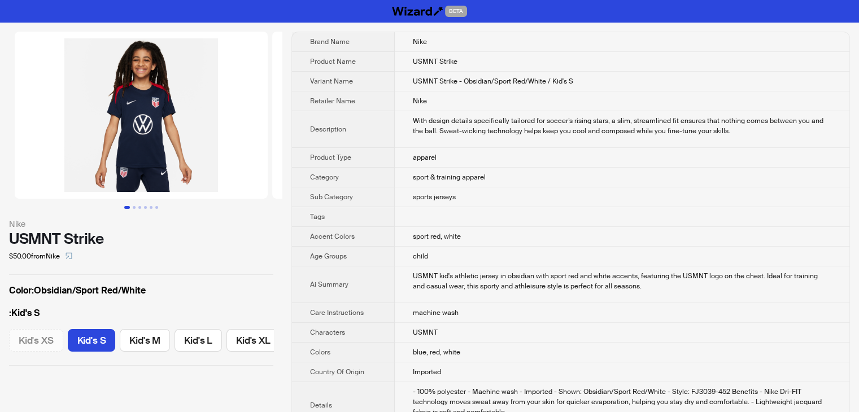
scroll to position [0, 5]
drag, startPoint x: 583, startPoint y: 79, endPoint x: 407, endPoint y: 80, distance: 175.7
click at [407, 80] on td "USMNT Strike - Obsidian/Sport Red/White / Kid's S" at bounding box center [622, 82] width 455 height 20
copy span "USMNT Strike - Obsidian/Sport Red/White / Kid's S"
click at [710, 155] on td "apparel" at bounding box center [622, 158] width 455 height 20
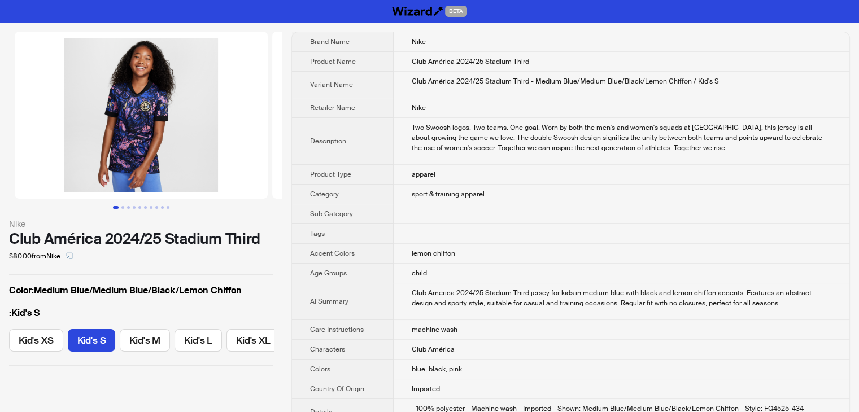
scroll to position [0, 5]
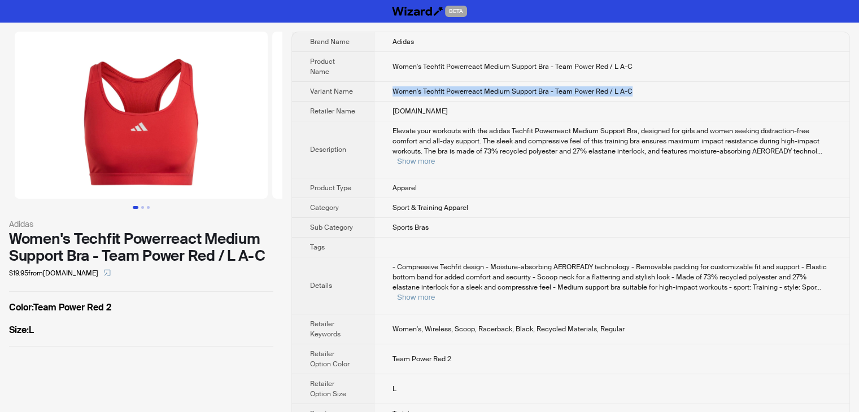
drag, startPoint x: 646, startPoint y: 77, endPoint x: 389, endPoint y: 81, distance: 257.7
click at [389, 82] on td "Women's Techfit Powerreact Medium Support Bra - Team Power Red / L A-C" at bounding box center [612, 92] width 476 height 20
copy span "Women's Techfit Powerreact Medium Support Bra - Team Power Red / L A-C"
click at [638, 82] on td "Women's Techfit Powerreact Medium Support Bra - Team Power Red / L A-C" at bounding box center [612, 92] width 476 height 20
click at [637, 82] on td "Women's Techfit Powerreact Medium Support Bra - Team Power Red / L A-C" at bounding box center [612, 92] width 476 height 20
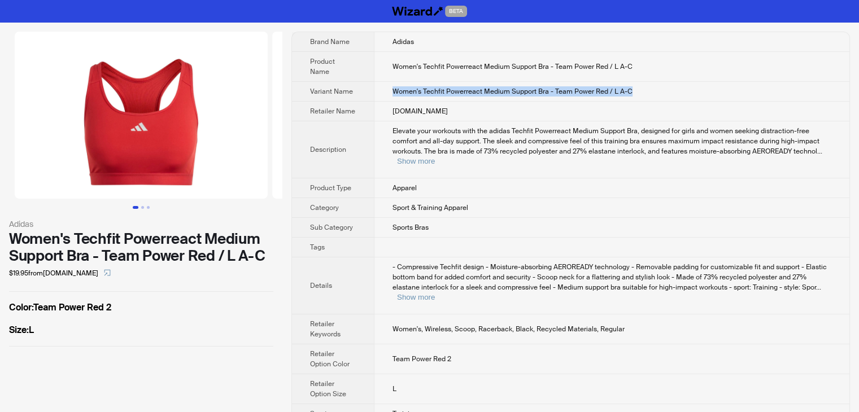
drag, startPoint x: 637, startPoint y: 78, endPoint x: 375, endPoint y: 79, distance: 262.8
click at [375, 82] on td "Women's Techfit Powerreact Medium Support Bra - Team Power Red / L A-C" at bounding box center [612, 92] width 476 height 20
copy span "Women's Techfit Powerreact Medium Support Bra - Team Power Red / L A-C"
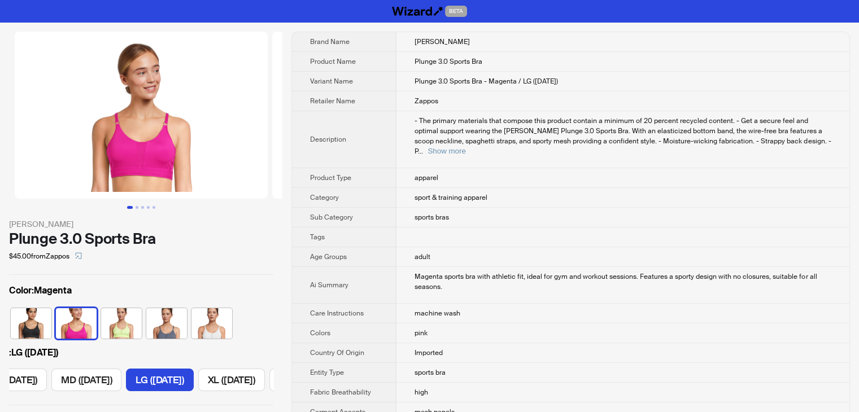
scroll to position [0, 179]
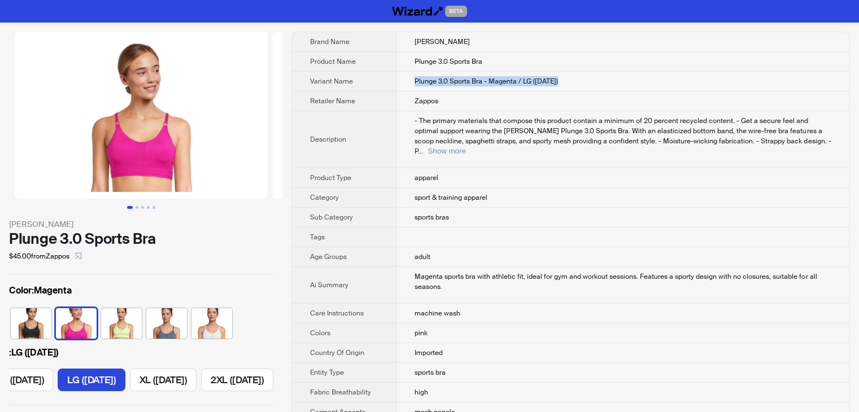
drag, startPoint x: 583, startPoint y: 82, endPoint x: 406, endPoint y: 78, distance: 176.9
click at [406, 78] on td "Plunge 3.0 Sports Bra - Magenta / LG ([DATE])" at bounding box center [623, 82] width 453 height 20
copy span "Plunge 3.0 Sports Bra - Magenta / LG (36 A-D)"
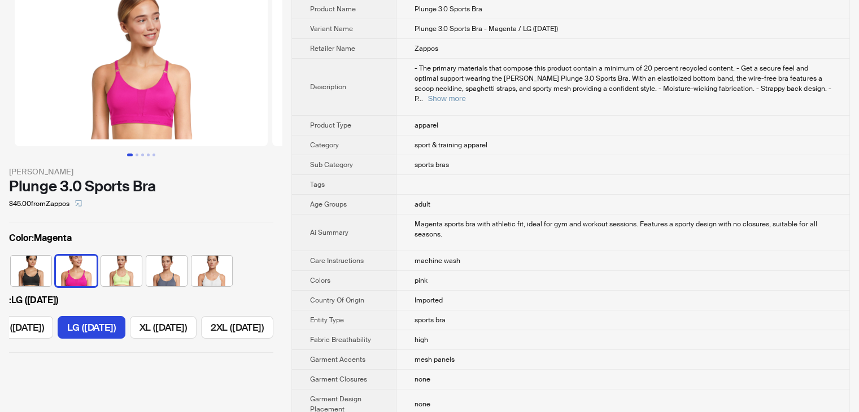
scroll to position [0, 0]
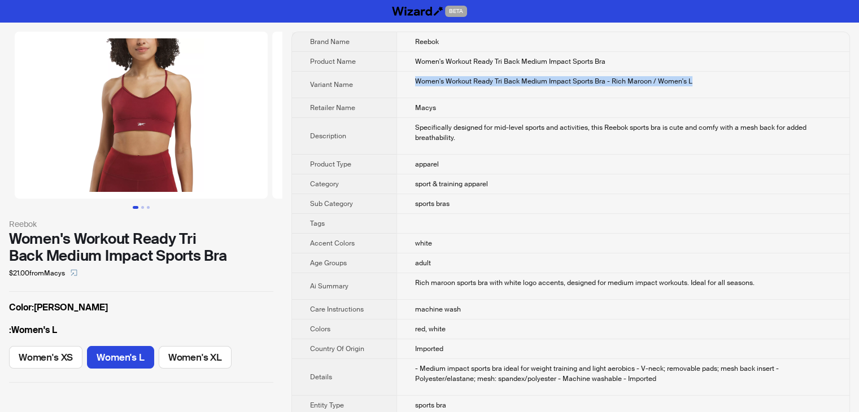
drag, startPoint x: 701, startPoint y: 83, endPoint x: 397, endPoint y: 80, distance: 304.0
click at [397, 80] on td "Women's Workout Ready Tri Back Medium Impact Sports Bra - Rich Maroon / Women's…" at bounding box center [623, 85] width 453 height 27
copy div "Women's Workout Ready Tri Back Medium Impact Sports Bra - Rich Maroon / Women's…"
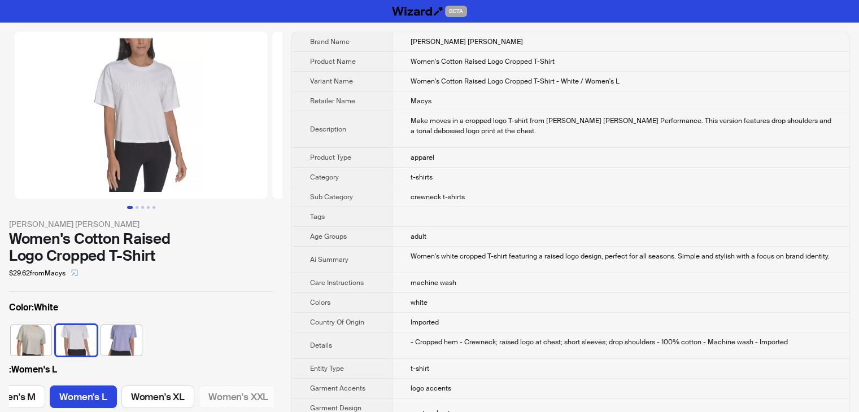
scroll to position [0, 203]
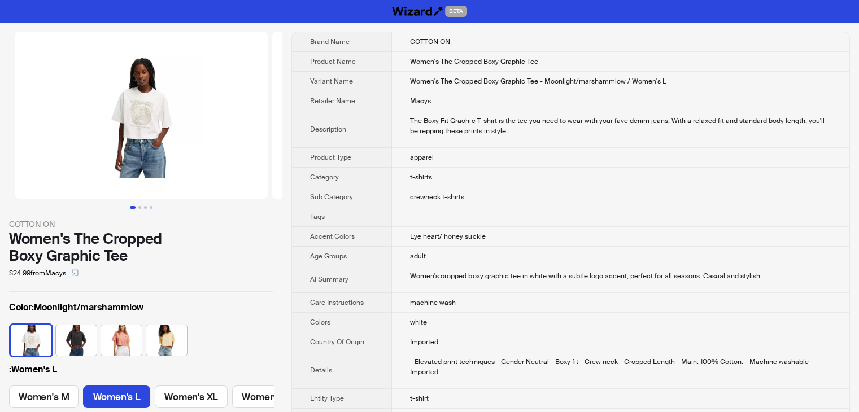
scroll to position [0, 54]
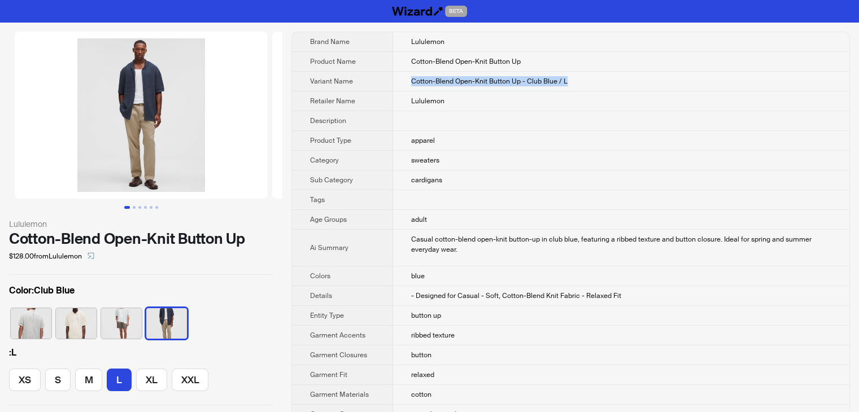
drag, startPoint x: 579, startPoint y: 78, endPoint x: 393, endPoint y: 82, distance: 185.4
click at [393, 82] on td "Cotton-Blend Open-Knit Button Up - Club Blue / L" at bounding box center [621, 82] width 457 height 20
copy span "Cotton-Blend Open-Knit Button Up - Club Blue / L"
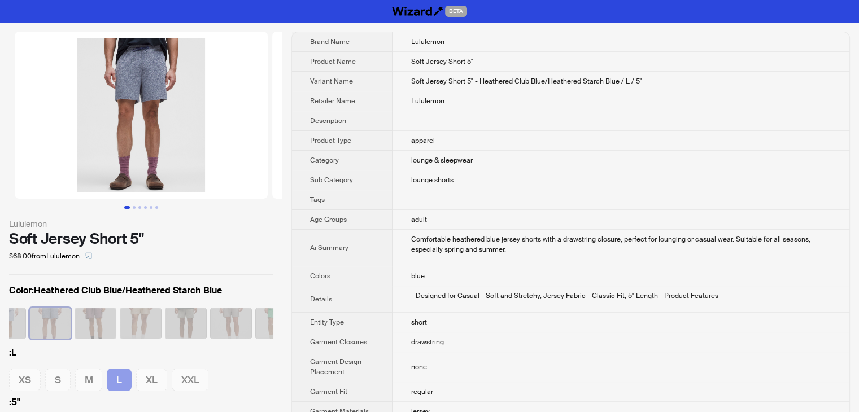
scroll to position [0, 300]
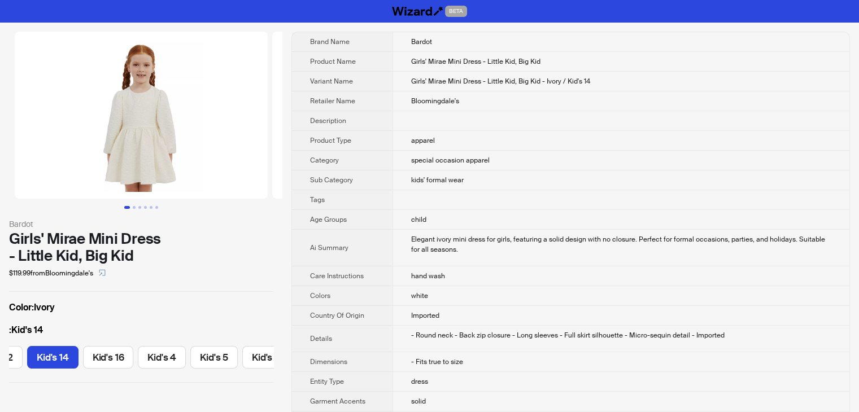
scroll to position [0, 146]
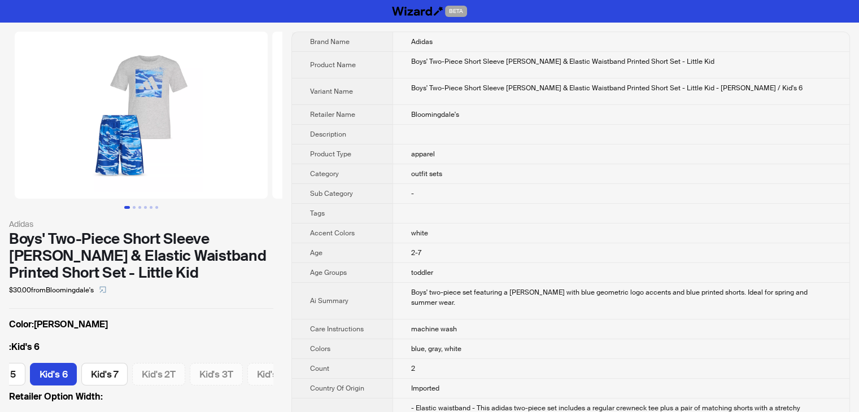
scroll to position [0, 85]
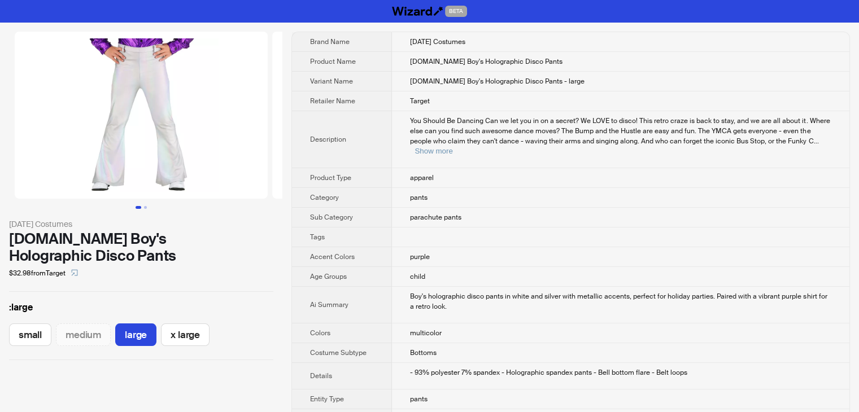
drag, startPoint x: 633, startPoint y: 80, endPoint x: 399, endPoint y: 77, distance: 234.0
click at [399, 77] on td "HalloweenCostumes.com Boy's Holographic Disco Pants - large" at bounding box center [621, 82] width 458 height 20
copy span "HalloweenCostumes.com Boy's Holographic Disco Pants - large"
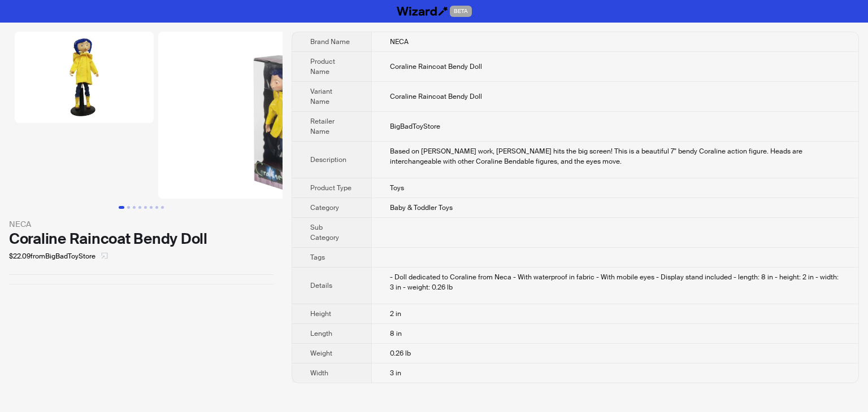
click at [108, 256] on icon "select" at bounding box center [105, 256] width 6 height 6
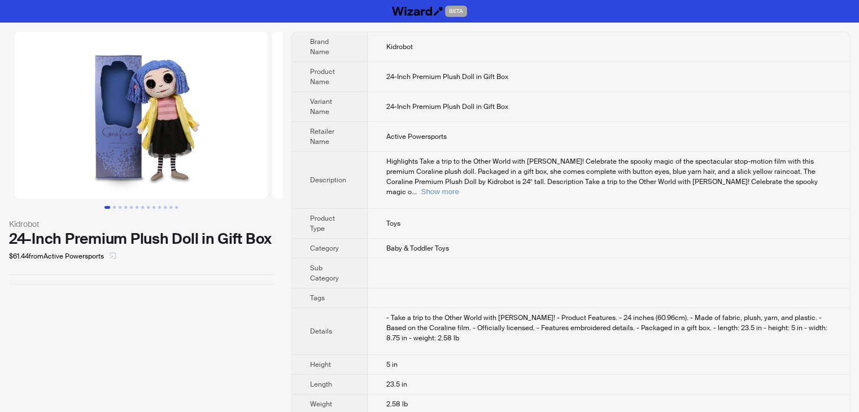
click at [114, 254] on icon "select" at bounding box center [113, 256] width 7 height 7
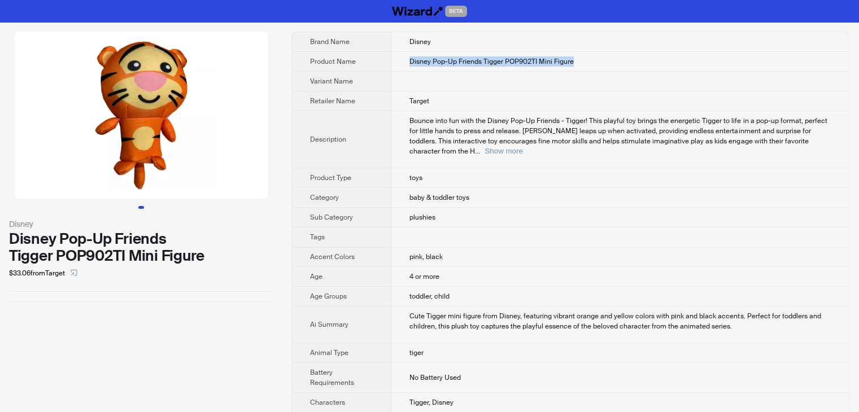
drag, startPoint x: 583, startPoint y: 58, endPoint x: 395, endPoint y: 66, distance: 188.3
click at [395, 66] on td "Disney Pop-Up Friends Tigger POP902TI Mini Figure" at bounding box center [621, 62] width 458 height 20
copy span "Disney Pop-Up Friends Tigger POP902TI Mini Figure"
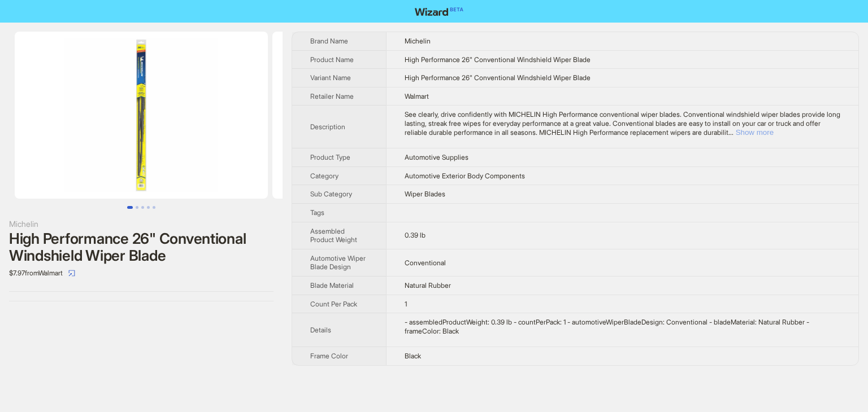
click at [774, 133] on button "Show more" at bounding box center [755, 132] width 38 height 8
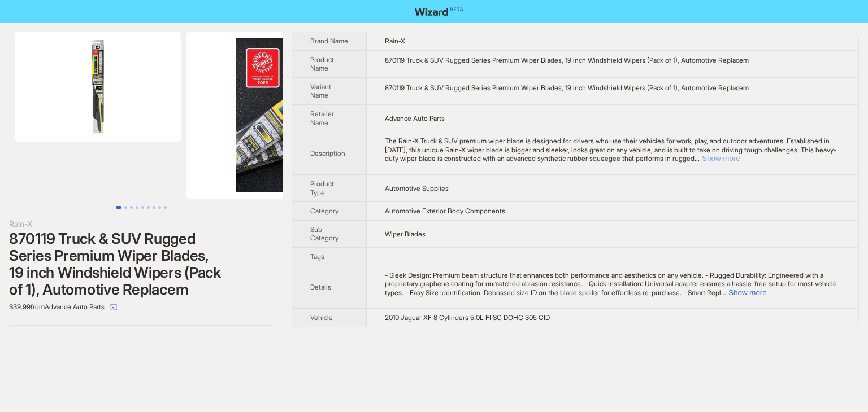
click at [740, 159] on button "Show more" at bounding box center [721, 158] width 38 height 8
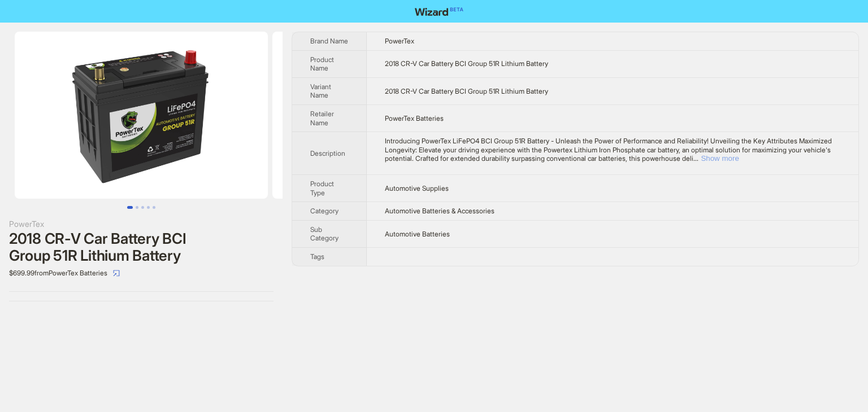
click at [739, 158] on button "Show more" at bounding box center [720, 158] width 38 height 8
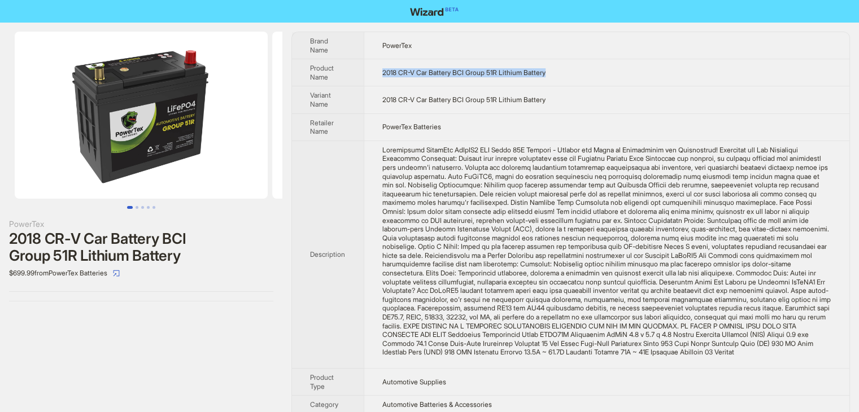
drag, startPoint x: 579, startPoint y: 75, endPoint x: 379, endPoint y: 71, distance: 200.1
click at [379, 71] on td "2018 CR-V Car Battery BCI Group 51R Lithium Battery" at bounding box center [607, 72] width 486 height 27
copy span "2018 CR-V Car Battery BCI Group 51R Lithium Battery"
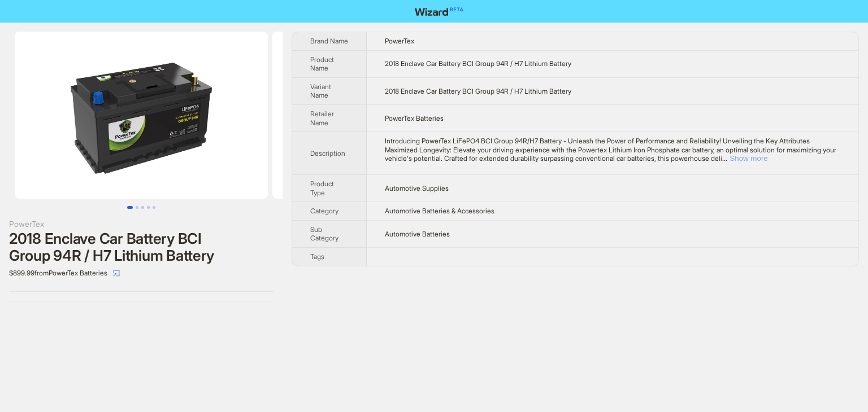
click at [767, 155] on button "Show more" at bounding box center [748, 158] width 38 height 8
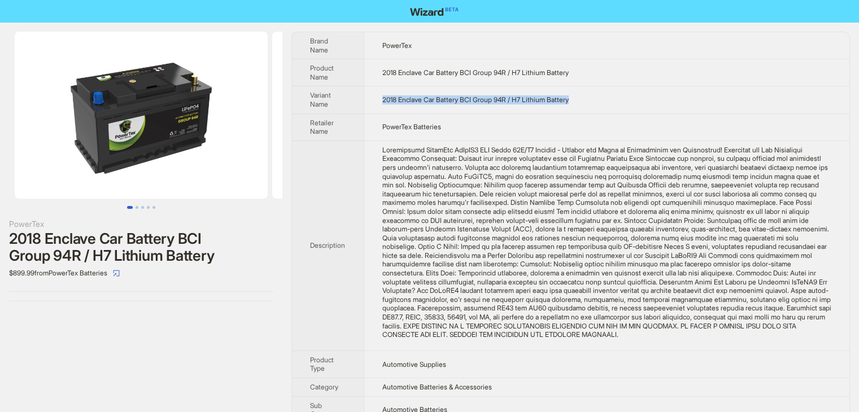
drag, startPoint x: 602, startPoint y: 100, endPoint x: 380, endPoint y: 98, distance: 222.1
click at [380, 98] on td "2018 Enclave Car Battery BCI Group 94R / H7 Lithium Battery" at bounding box center [607, 99] width 486 height 27
copy span "2018 Enclave Car Battery BCI Group 94R / H7 Lithium Battery"
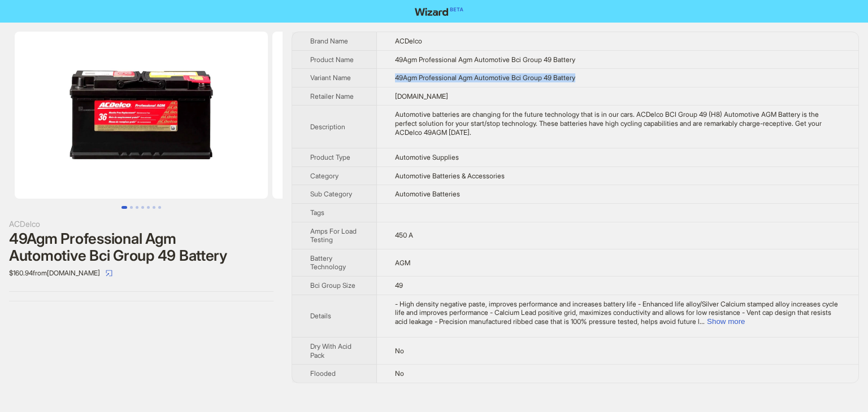
drag, startPoint x: 601, startPoint y: 77, endPoint x: 396, endPoint y: 76, distance: 205.7
click at [396, 76] on td "49Agm Professional Agm Automotive Bci Group 49 Battery" at bounding box center [617, 78] width 481 height 19
copy span "49Agm Professional Agm Automotive Bci Group 49 Battery"
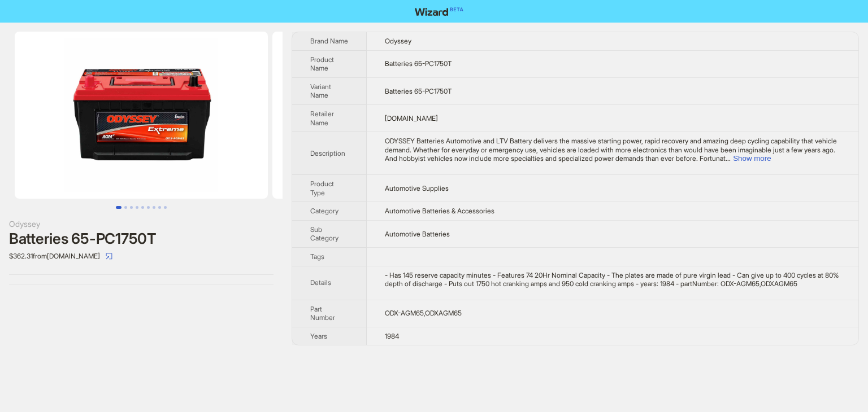
drag, startPoint x: 669, startPoint y: 95, endPoint x: 705, endPoint y: 68, distance: 45.2
click at [669, 95] on td "Batteries 65-PC1750T" at bounding box center [613, 90] width 492 height 27
click at [771, 161] on button "Show more" at bounding box center [752, 158] width 38 height 8
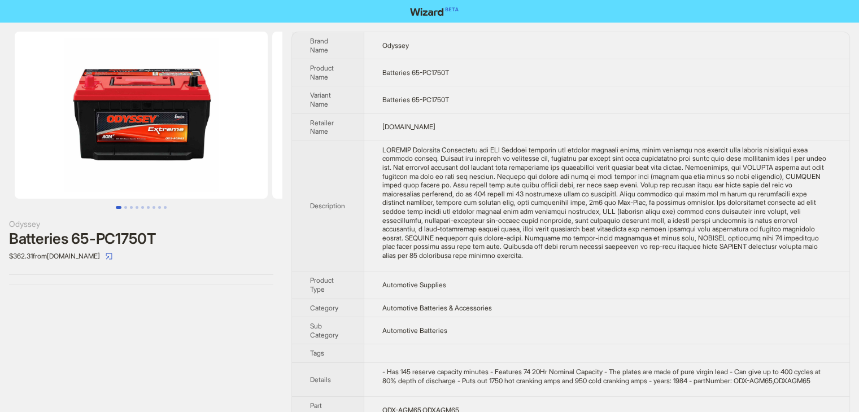
click at [607, 138] on td "MartDiscover.com" at bounding box center [606, 127] width 485 height 27
drag, startPoint x: 472, startPoint y: 66, endPoint x: 371, endPoint y: 64, distance: 101.2
click at [371, 64] on td "Batteries 65-PC1750T" at bounding box center [606, 72] width 485 height 27
copy span "Batteries 65-PC1750T"
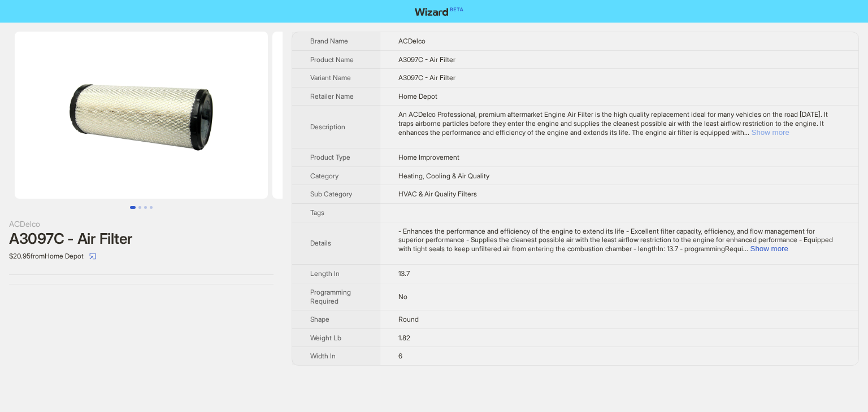
click at [789, 134] on button "Show more" at bounding box center [771, 132] width 38 height 8
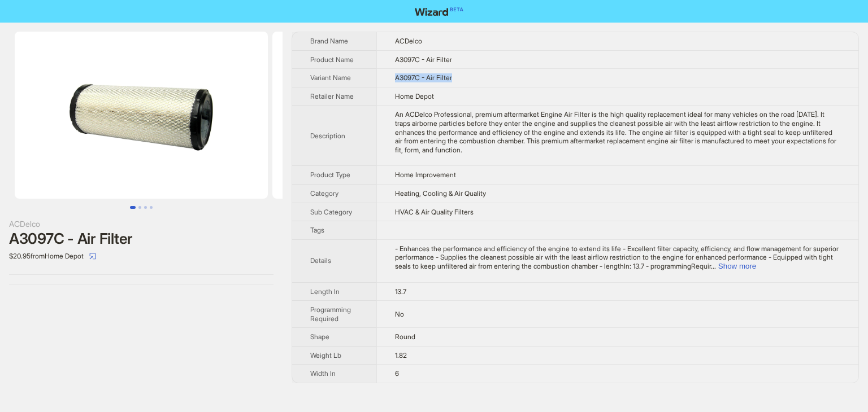
drag, startPoint x: 478, startPoint y: 79, endPoint x: 376, endPoint y: 80, distance: 102.3
click at [376, 80] on tr "Variant Name A3097C - Air Filter" at bounding box center [575, 78] width 566 height 19
copy tr "A3097C - Air Filter"
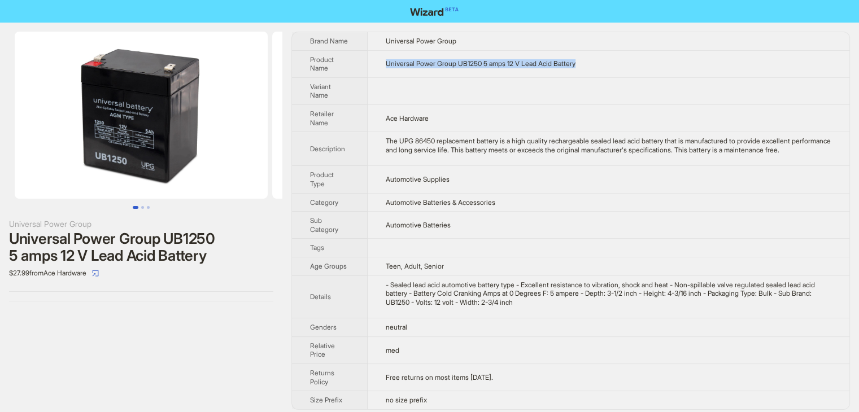
drag, startPoint x: 592, startPoint y: 61, endPoint x: 386, endPoint y: 64, distance: 206.3
click at [386, 64] on td "Universal Power Group UB1250 5 amps 12 V Lead Acid Battery" at bounding box center [609, 63] width 482 height 27
click at [662, 62] on td "Universal Power Group UB1250 5 amps 12 V Lead Acid Battery" at bounding box center [609, 63] width 482 height 27
click at [662, 45] on td "Universal Power Group" at bounding box center [609, 41] width 482 height 18
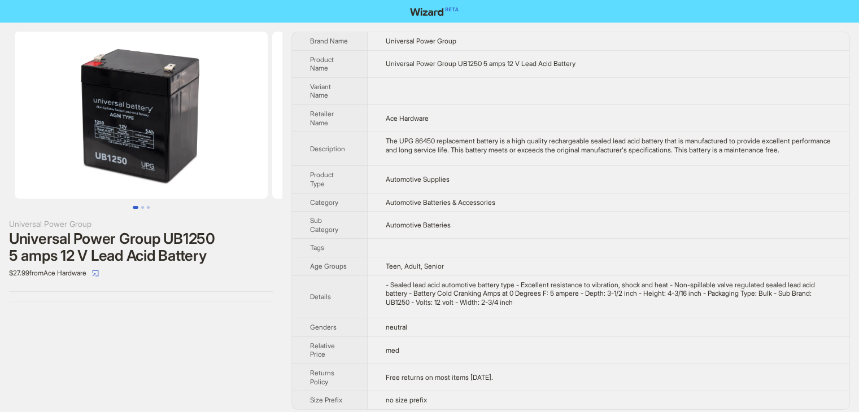
click at [601, 66] on td "Universal Power Group UB1250 5 amps 12 V Lead Acid Battery" at bounding box center [609, 63] width 482 height 27
drag, startPoint x: 601, startPoint y: 64, endPoint x: 380, endPoint y: 65, distance: 221.5
click at [380, 65] on td "Universal Power Group UB1250 5 amps 12 V Lead Acid Battery" at bounding box center [609, 63] width 482 height 27
copy span "Universal Power Group UB1250 5 amps 12 V Lead Acid Battery"
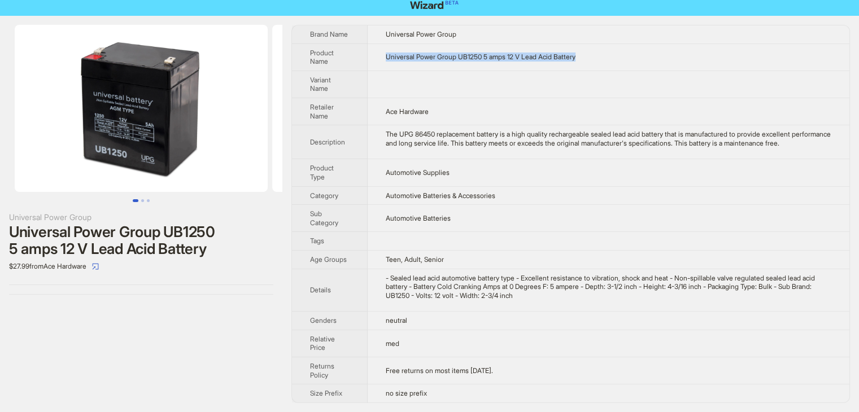
scroll to position [14, 0]
click at [492, 136] on div "The UPG 86450 replacement battery is a high quality rechargeable sealed lead ac…" at bounding box center [609, 139] width 446 height 18
drag, startPoint x: 464, startPoint y: 223, endPoint x: 386, endPoint y: 215, distance: 78.3
click at [386, 215] on td "Automotive Batteries" at bounding box center [609, 218] width 482 height 27
click at [405, 210] on td "Automotive Batteries" at bounding box center [609, 218] width 482 height 27
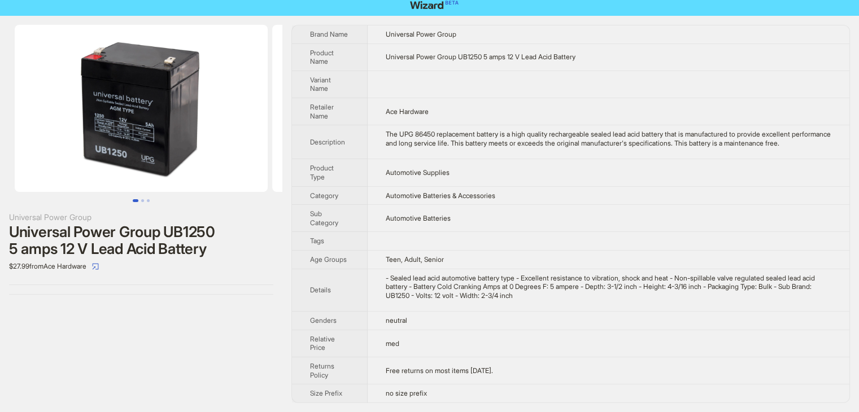
click at [405, 200] on span "Automotive Batteries & Accessories" at bounding box center [441, 196] width 110 height 8
click at [147, 93] on img at bounding box center [141, 108] width 253 height 167
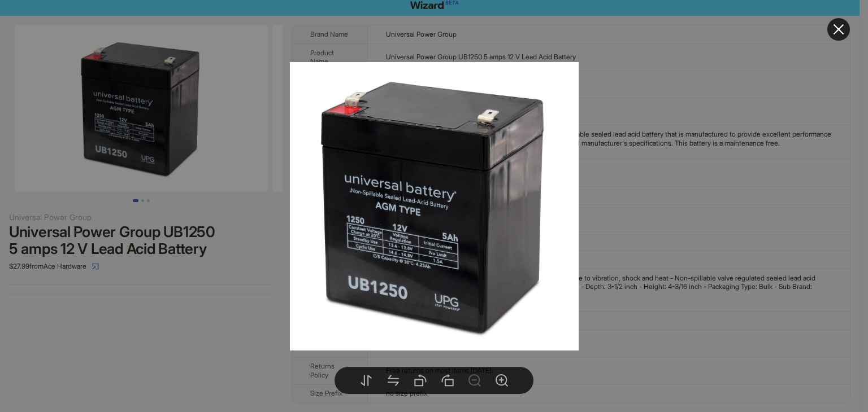
click at [841, 32] on icon "close" at bounding box center [838, 29] width 11 height 11
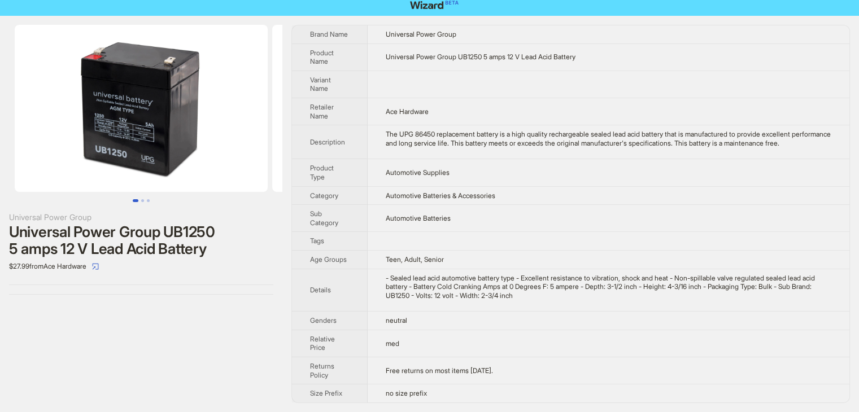
click at [417, 145] on div "The UPG 86450 replacement battery is a high quality rechargeable sealed lead ac…" at bounding box center [609, 139] width 446 height 18
drag, startPoint x: 597, startPoint y: 47, endPoint x: 383, endPoint y: 51, distance: 214.2
click at [383, 51] on td "Universal Power Group UB1250 5 amps 12 V Lead Acid Battery" at bounding box center [609, 57] width 482 height 27
copy span "Universal Power Group UB1250 5 amps 12 V Lead Acid Battery"
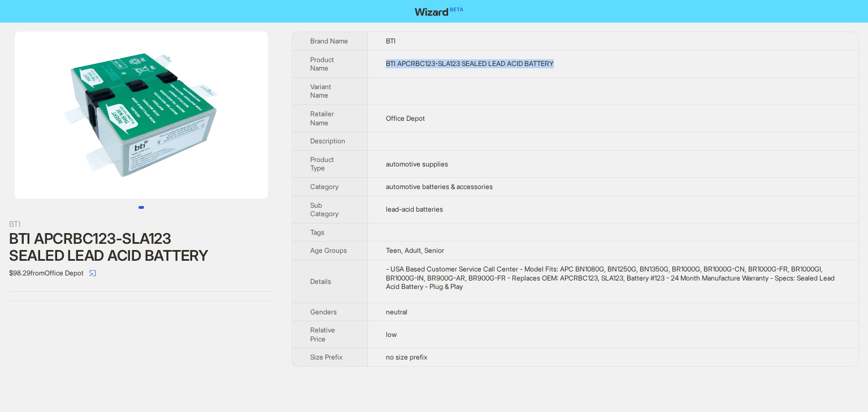
drag, startPoint x: 593, startPoint y: 62, endPoint x: 372, endPoint y: 55, distance: 221.0
click at [372, 55] on td "BTI APCRBC123-SLA123 SEALED LEAD ACID BATTERY" at bounding box center [613, 63] width 491 height 27
copy span "BTI APCRBC123-SLA123 SEALED LEAD ACID BATTERY"
click at [517, 87] on td at bounding box center [613, 90] width 491 height 27
drag, startPoint x: 580, startPoint y: 67, endPoint x: 385, endPoint y: 82, distance: 195.5
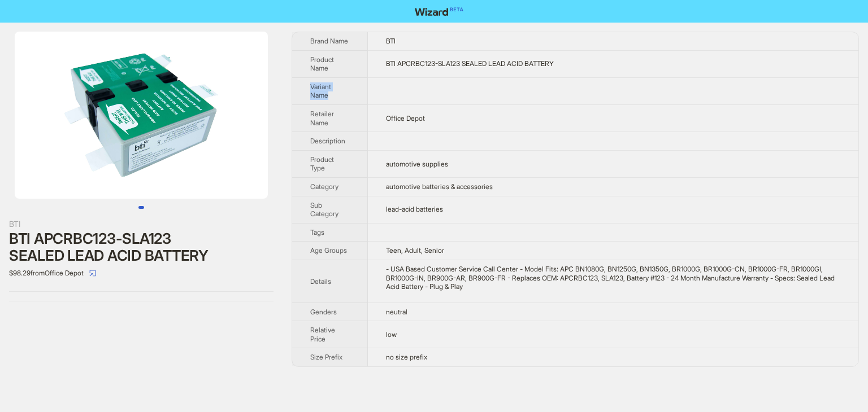
click at [385, 82] on tbody "Brand Name BTI Product Name BTI APCRBC123-SLA123 SEALED LEAD ACID BATTERY Varia…" at bounding box center [575, 199] width 566 height 335
drag, startPoint x: 556, startPoint y: 75, endPoint x: 561, endPoint y: 68, distance: 7.7
click at [557, 73] on td "BTI APCRBC123-SLA123 SEALED LEAD ACID BATTERY" at bounding box center [613, 63] width 491 height 27
drag, startPoint x: 539, startPoint y: 64, endPoint x: 376, endPoint y: 52, distance: 162.6
click at [376, 52] on td "BTI APCRBC123-SLA123 SEALED LEAD ACID BATTERY" at bounding box center [613, 63] width 491 height 27
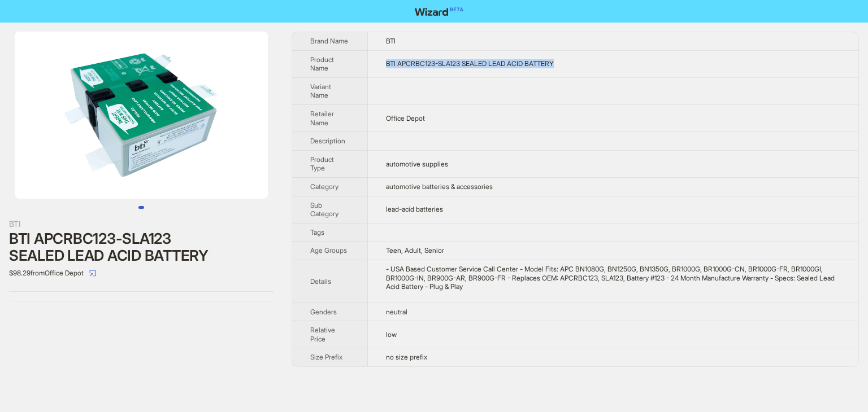
copy span "BTI APCRBC123-SLA123 SEALED LEAD ACID BATTERY"
click at [192, 143] on img at bounding box center [141, 115] width 253 height 167
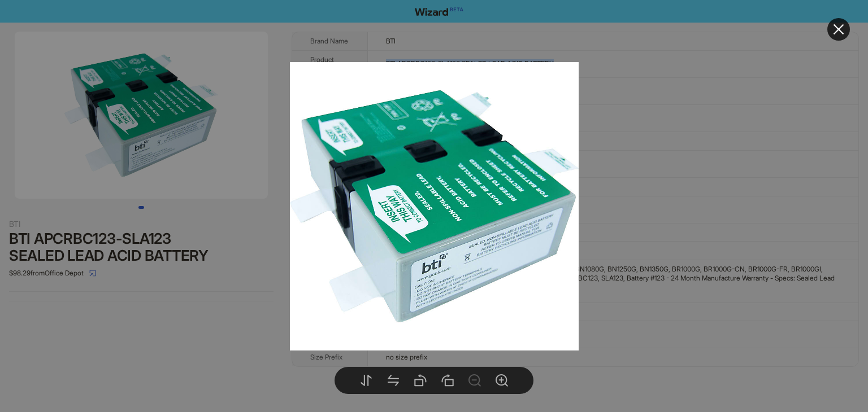
click at [845, 27] on button at bounding box center [838, 29] width 23 height 23
